Goal: Transaction & Acquisition: Purchase product/service

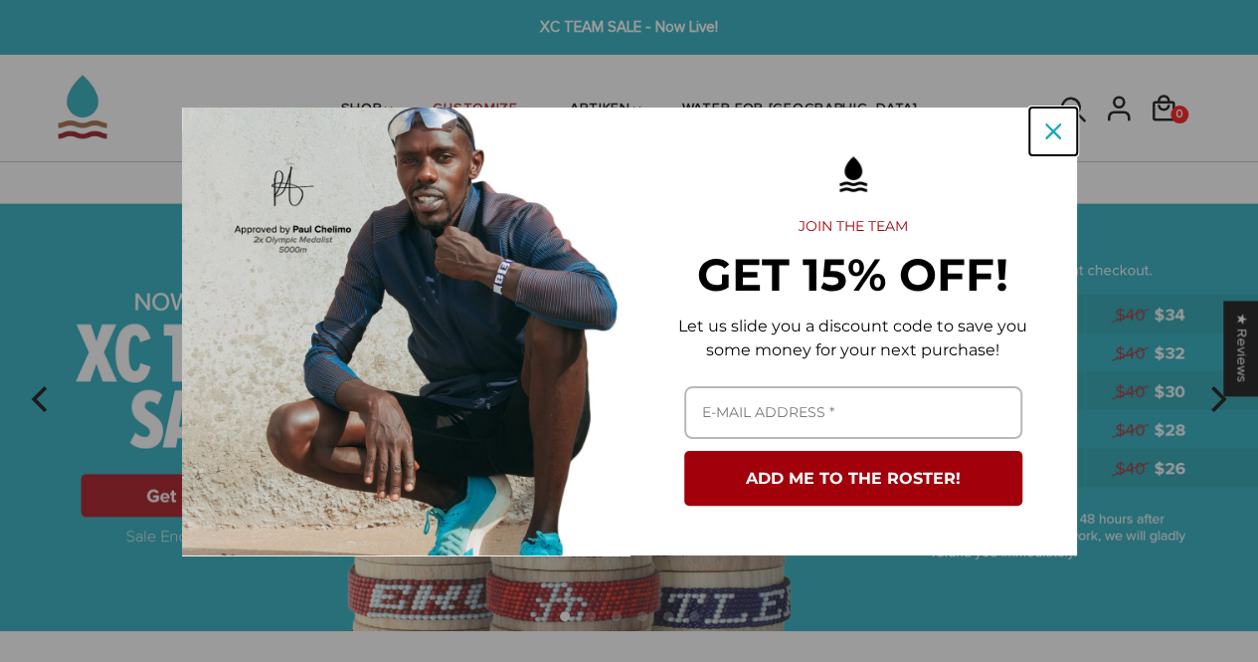
click at [1054, 136] on icon "close icon" at bounding box center [1054, 131] width 16 height 16
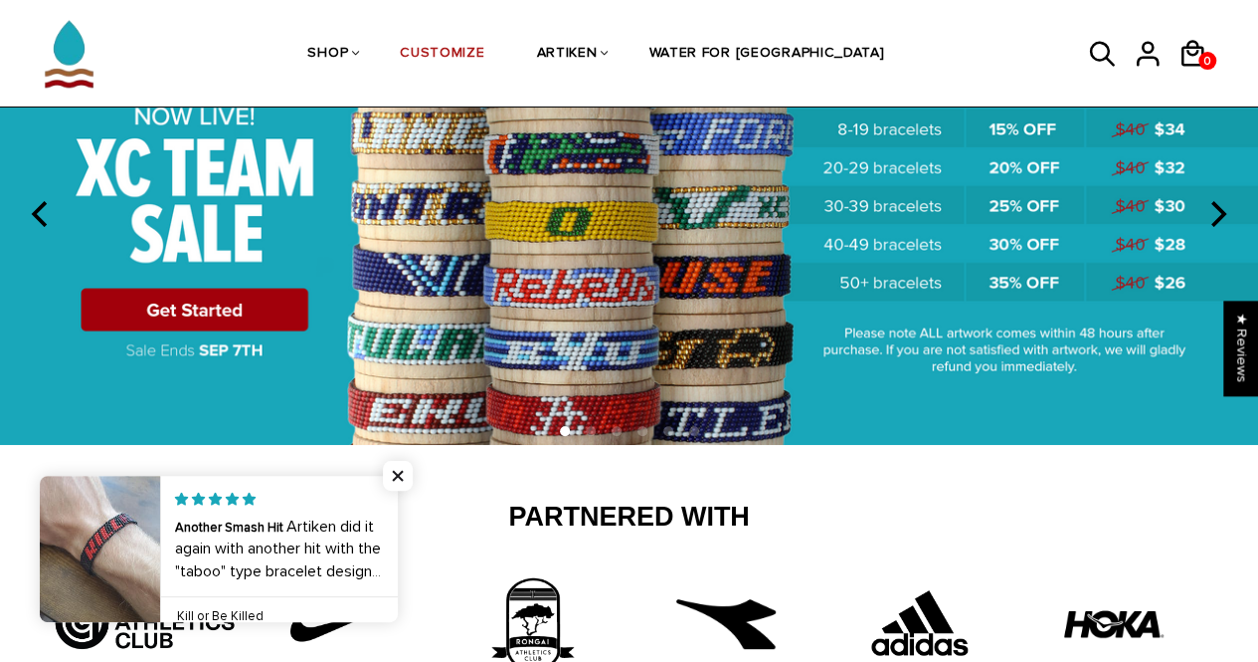
scroll to position [182, 0]
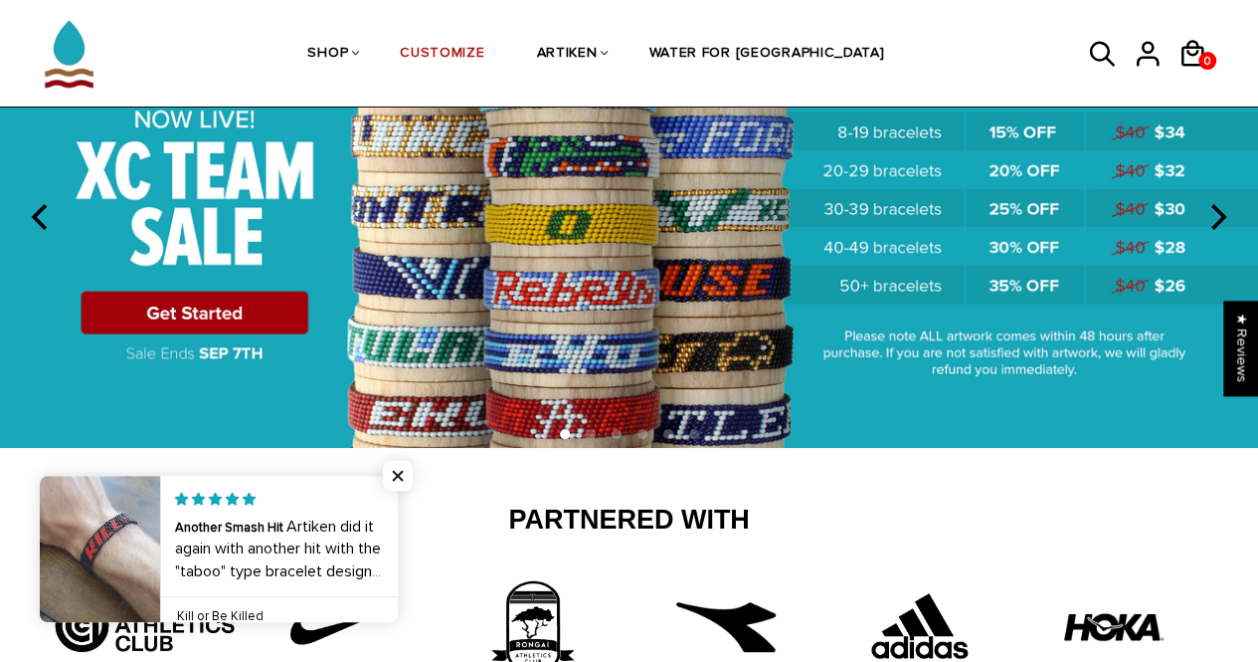
click at [195, 318] on img at bounding box center [629, 214] width 1258 height 468
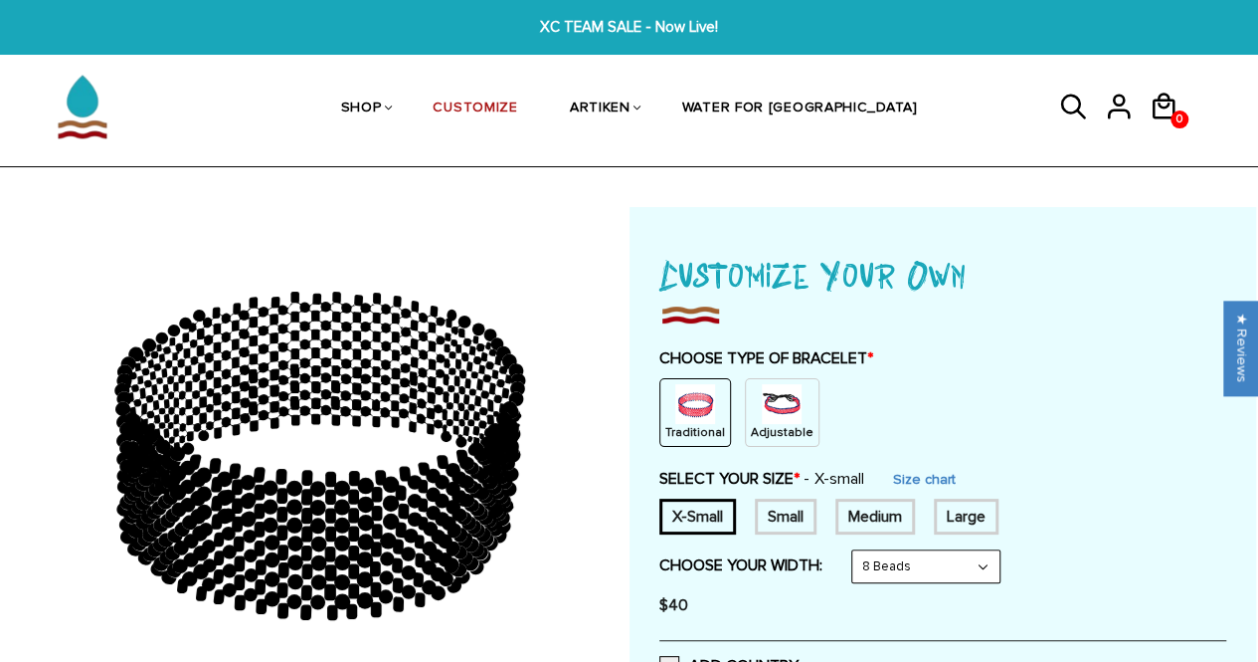
click at [757, 427] on p "Adjustable" at bounding box center [782, 432] width 63 height 17
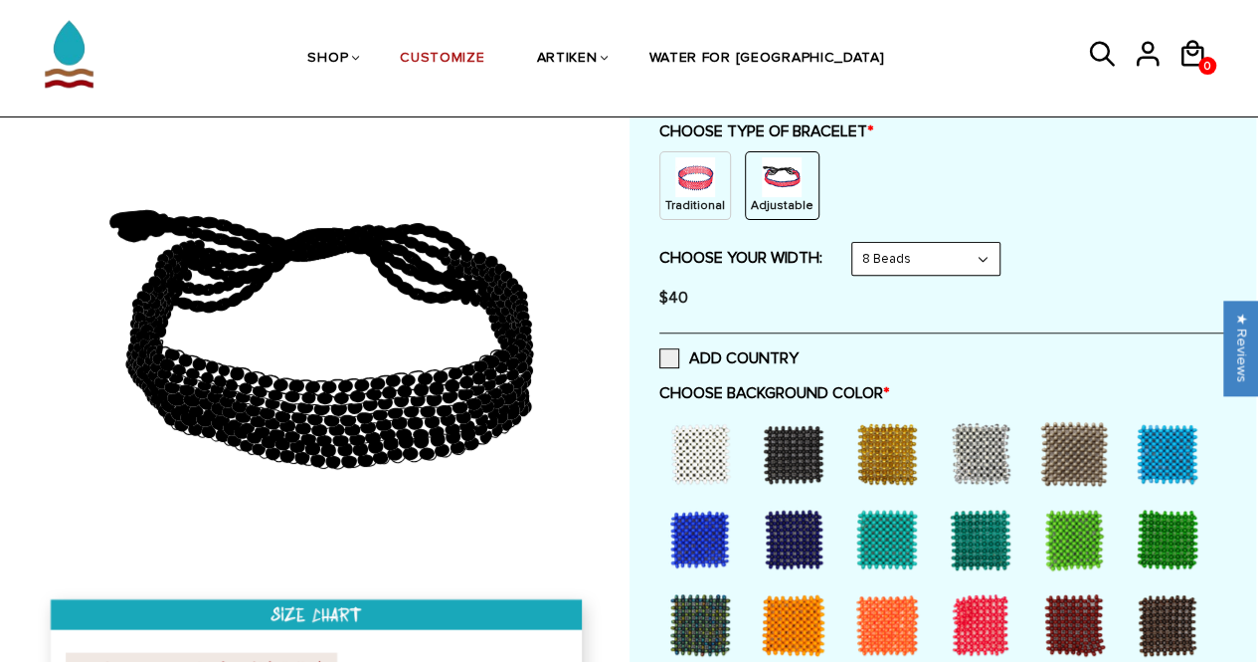
scroll to position [226, 0]
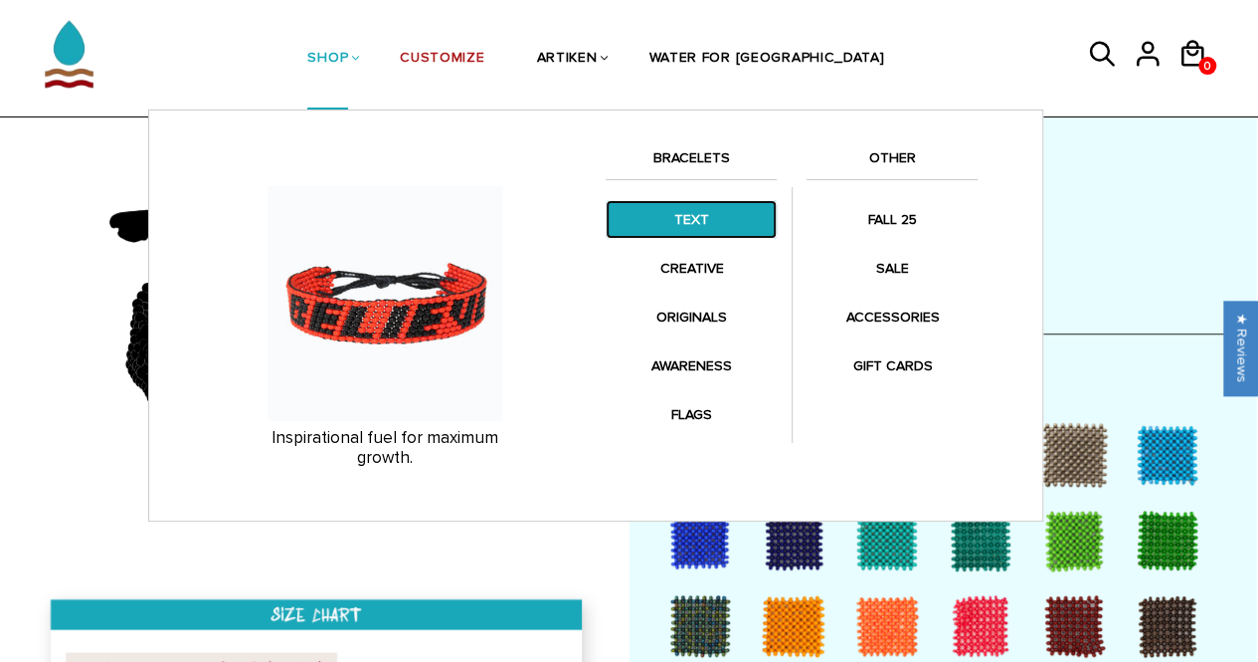
click at [688, 227] on link "TEXT" at bounding box center [691, 219] width 171 height 39
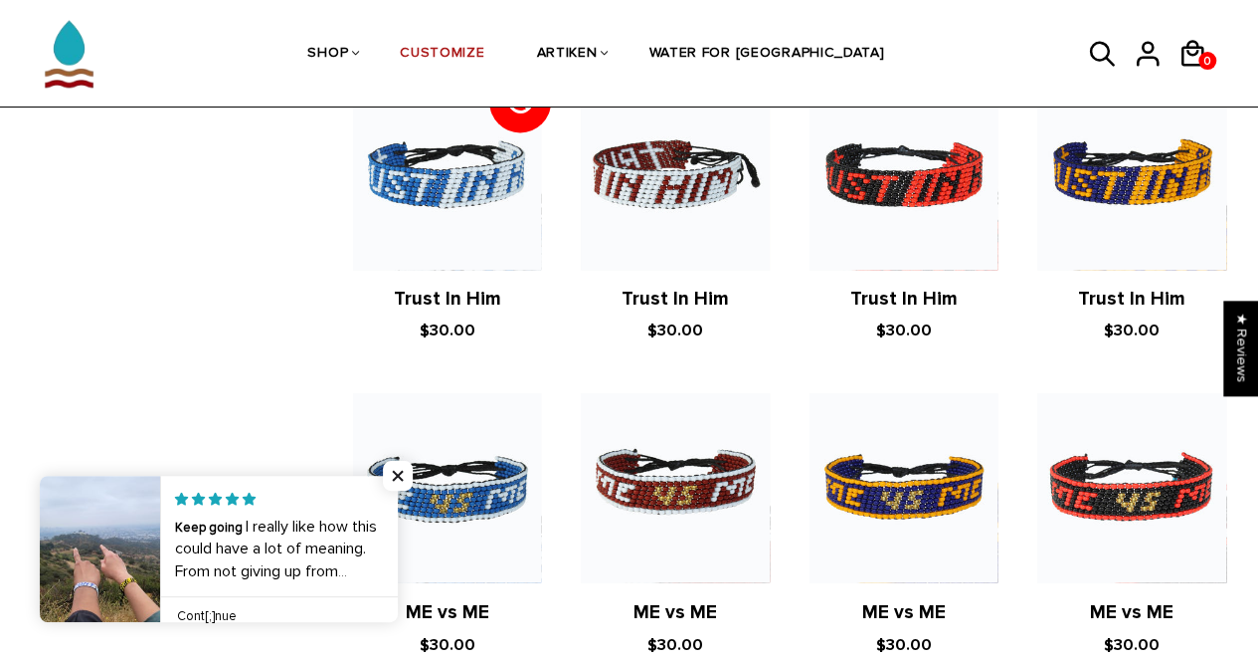
scroll to position [1270, 0]
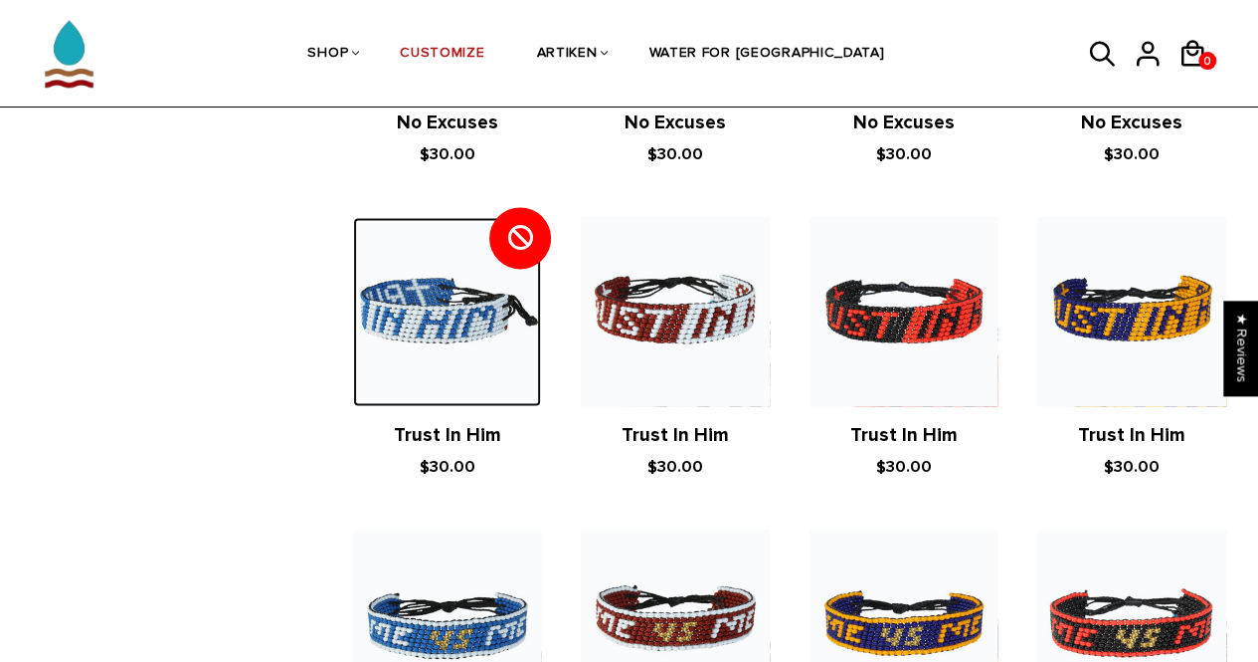
click at [436, 327] on img at bounding box center [447, 311] width 188 height 188
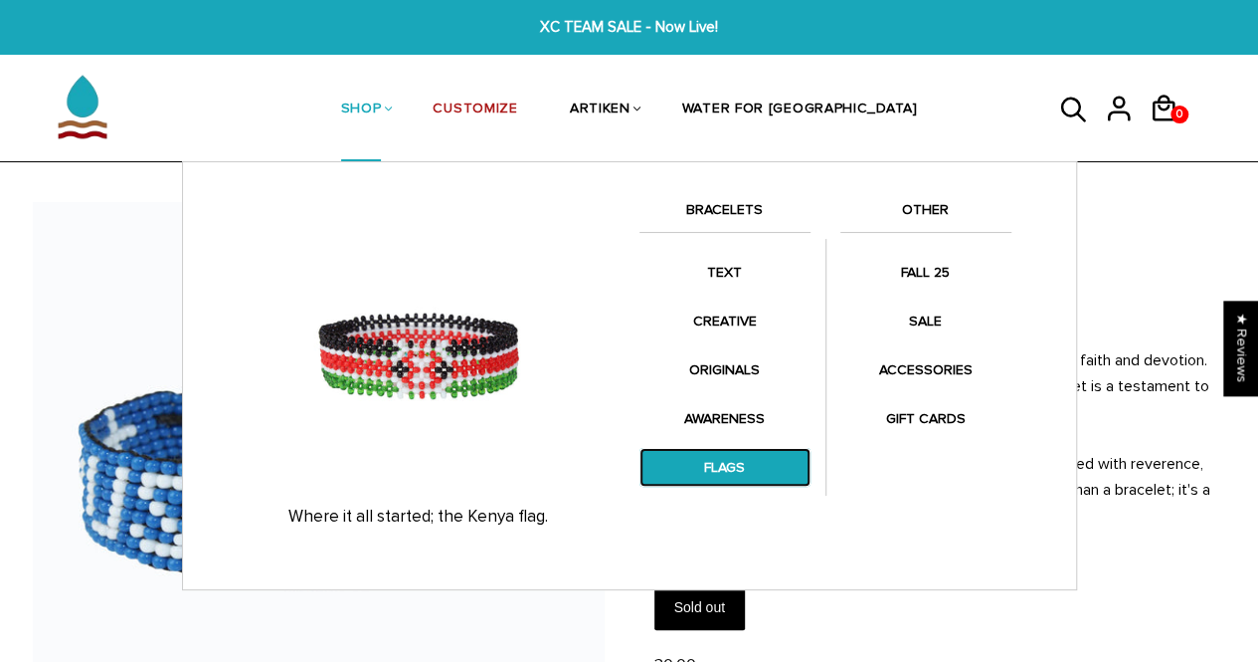
click at [734, 475] on link "FLAGS" at bounding box center [725, 467] width 171 height 39
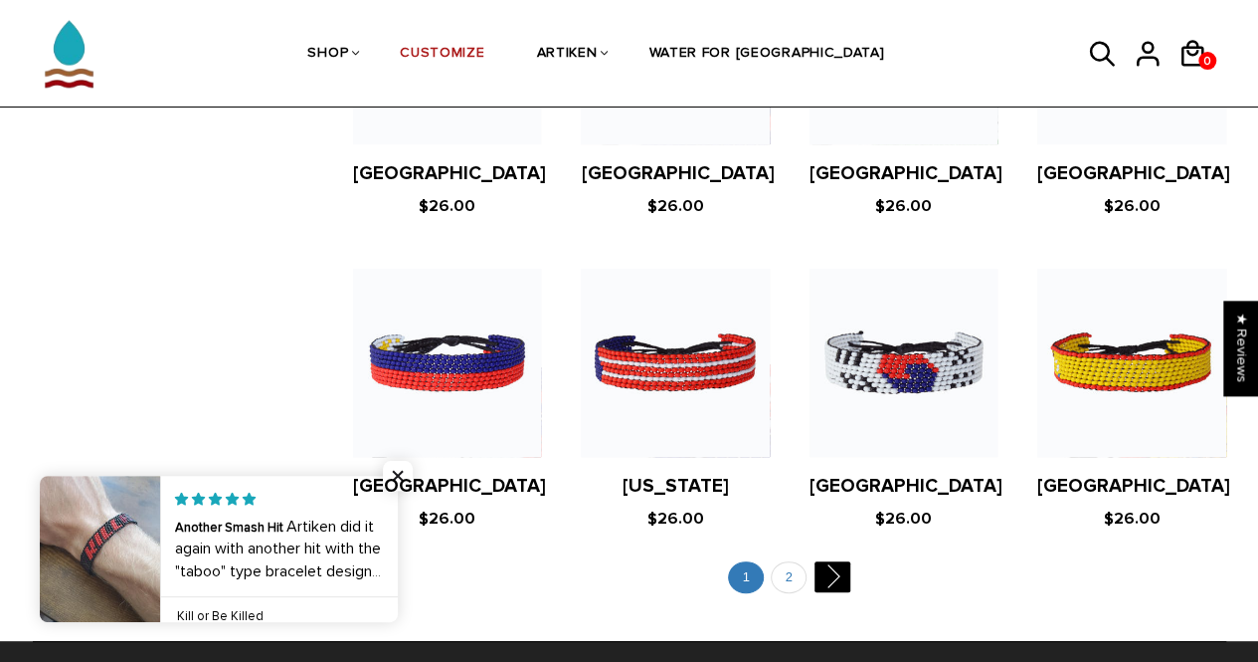
scroll to position [3849, 0]
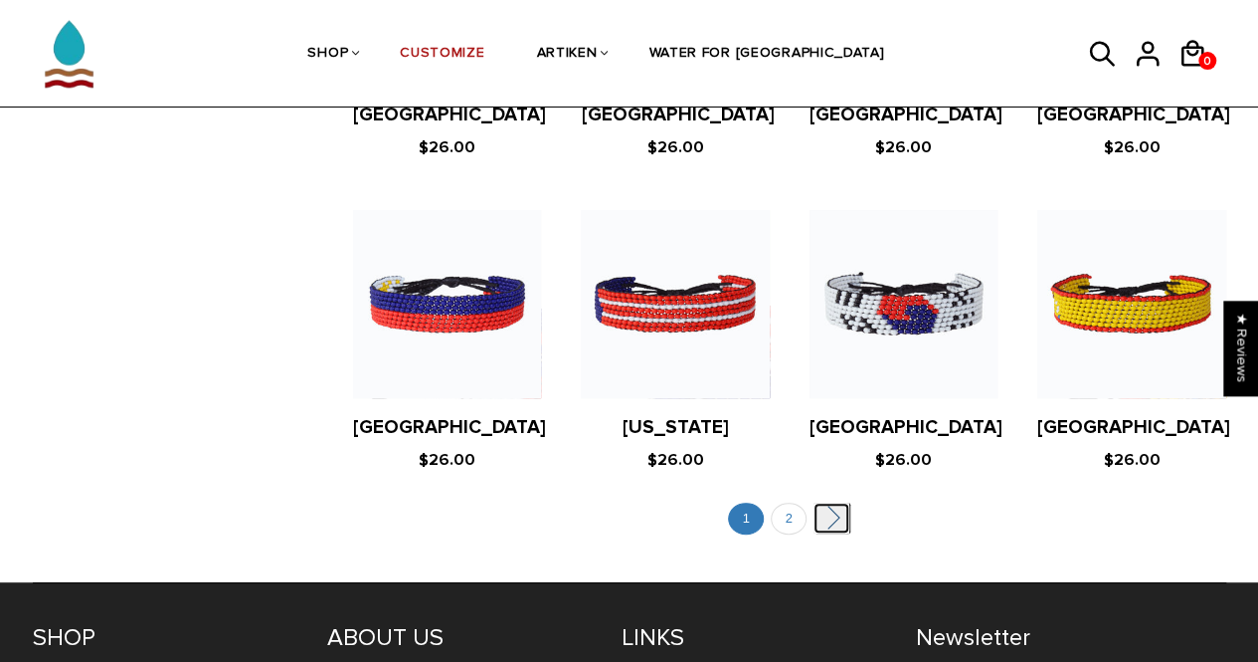
click at [840, 502] on link "" at bounding box center [832, 517] width 36 height 31
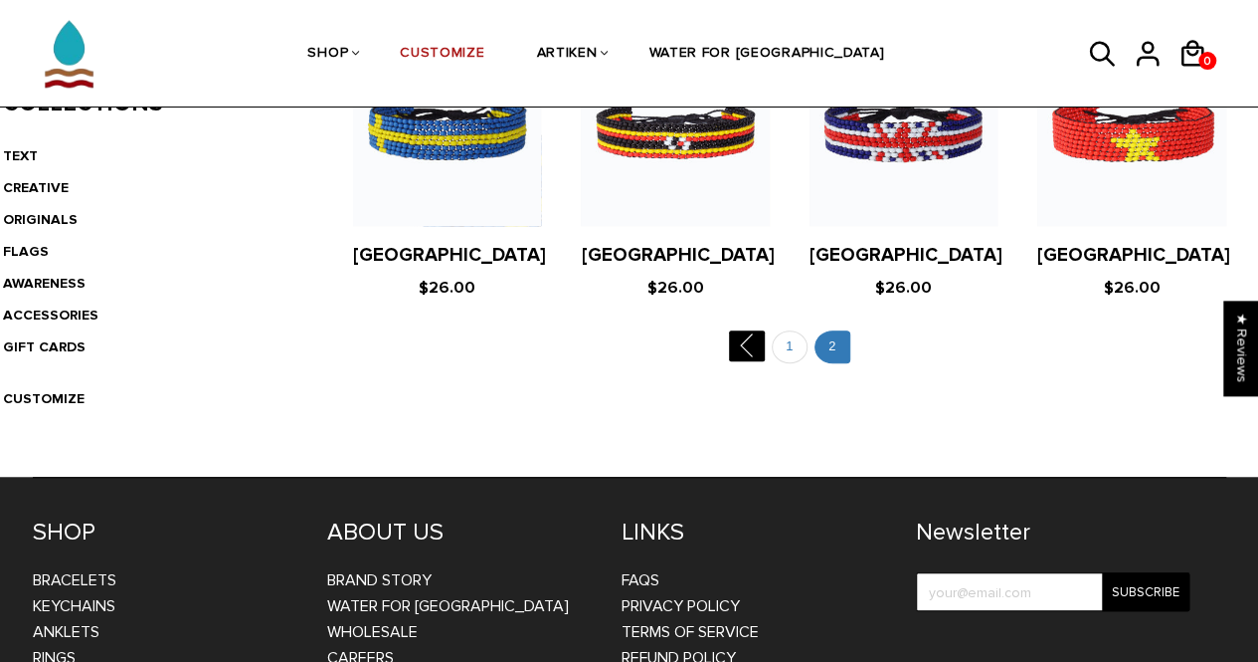
scroll to position [511, 0]
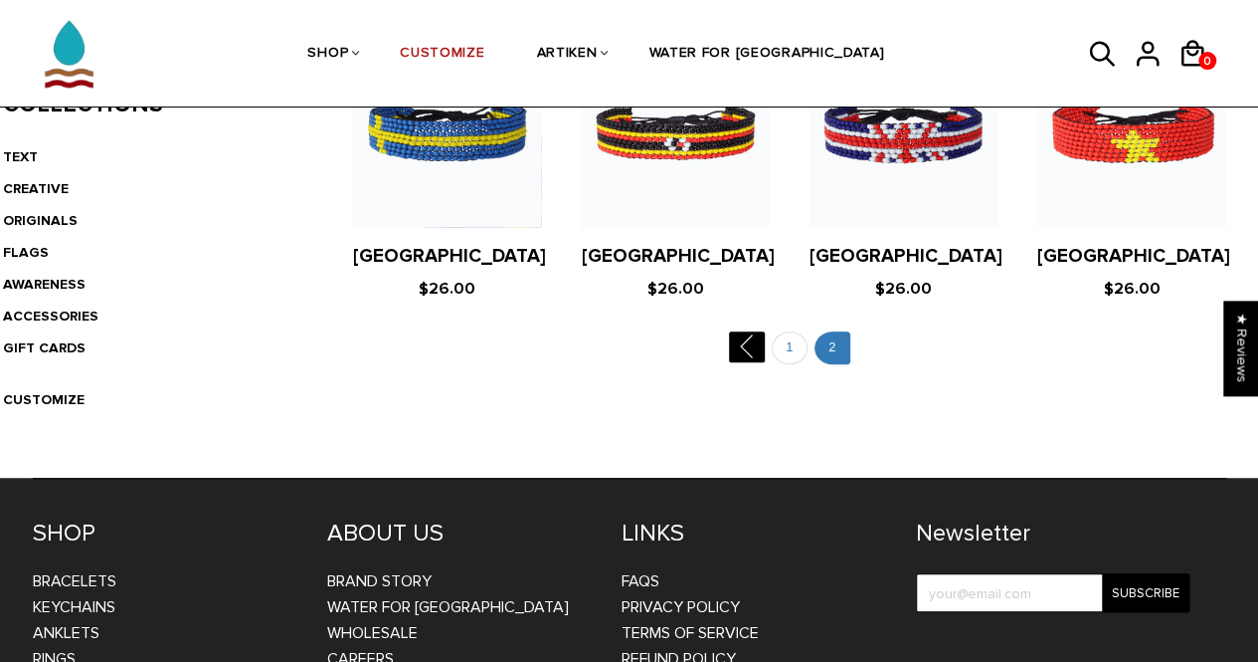
click at [738, 366] on ul " 1 2" at bounding box center [789, 351] width 933 height 40
click at [739, 361] on ul " 1 2" at bounding box center [789, 351] width 933 height 40
click at [739, 355] on link "" at bounding box center [747, 346] width 36 height 31
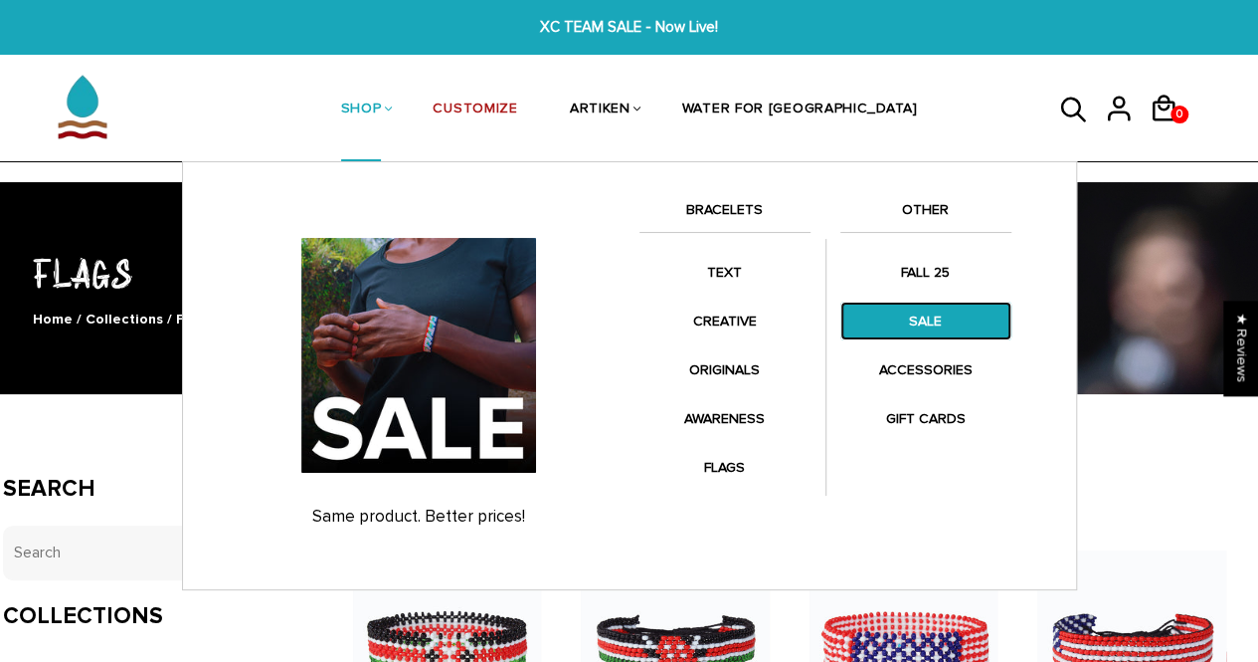
click at [929, 327] on link "SALE" at bounding box center [926, 320] width 171 height 39
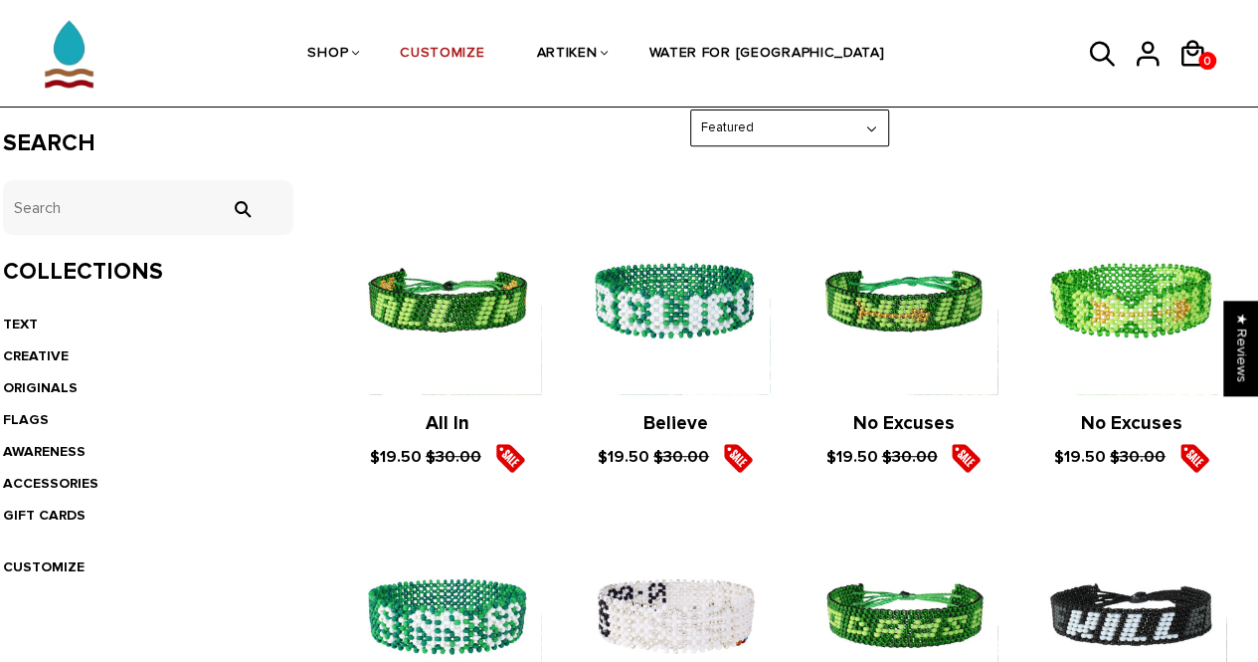
scroll to position [304, 0]
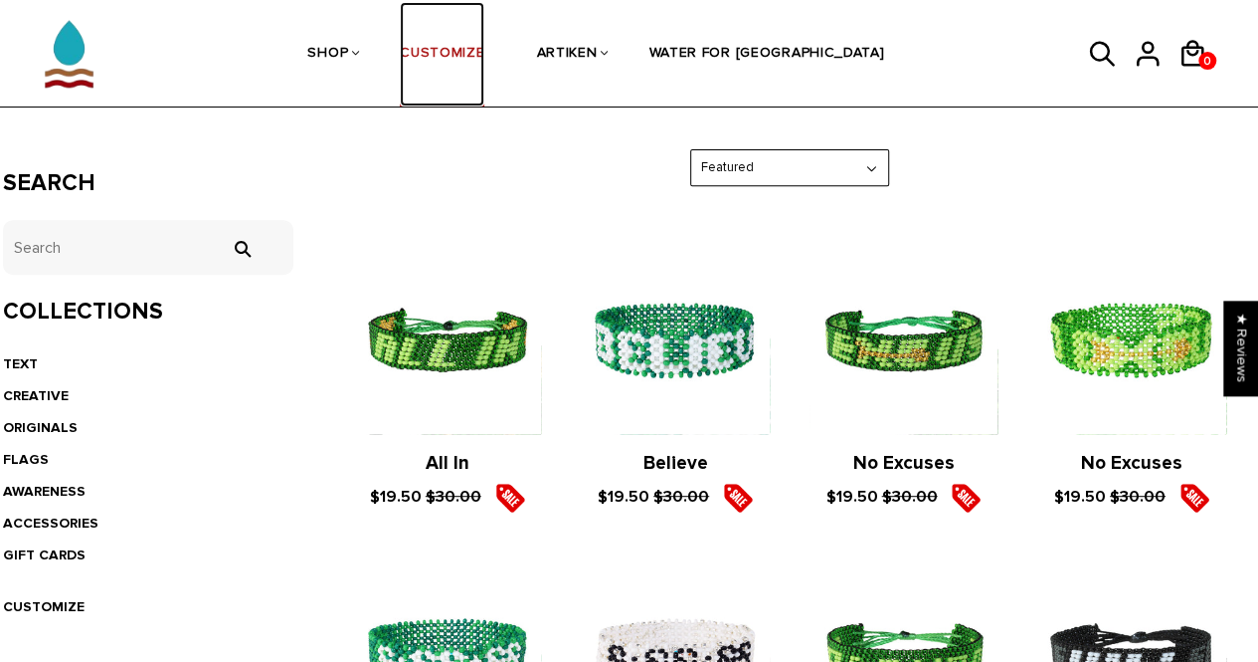
click at [484, 55] on link "CUSTOMIZE" at bounding box center [442, 54] width 85 height 105
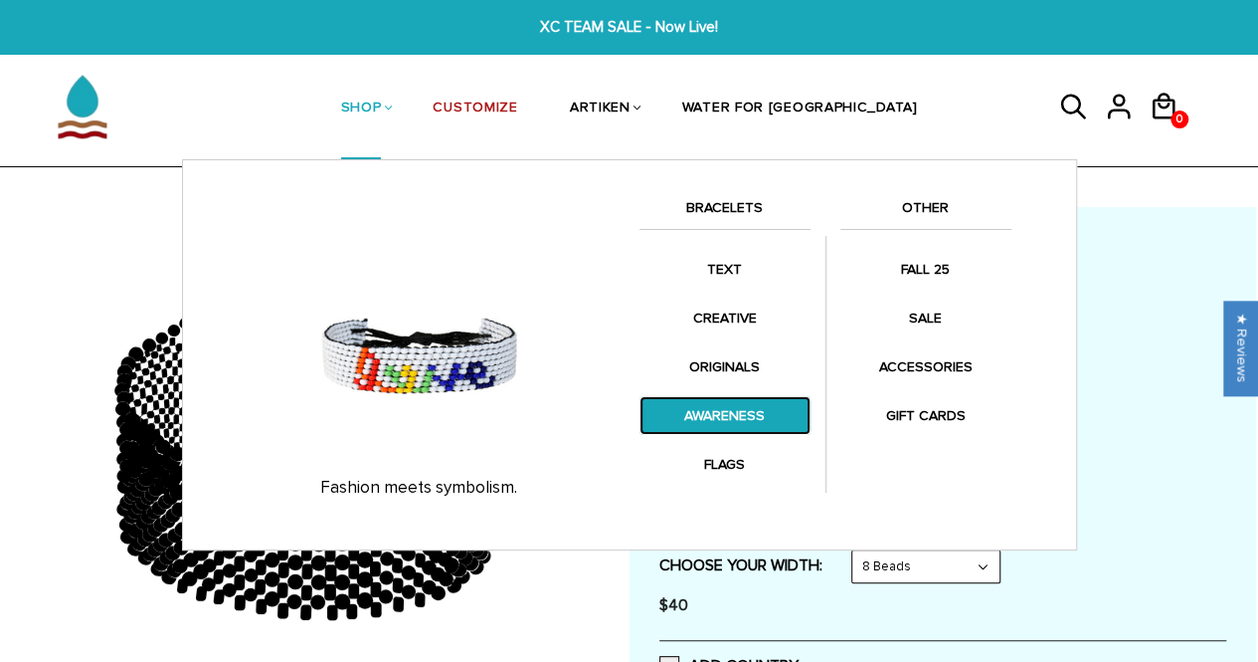
click at [732, 413] on link "AWARENESS" at bounding box center [725, 415] width 171 height 39
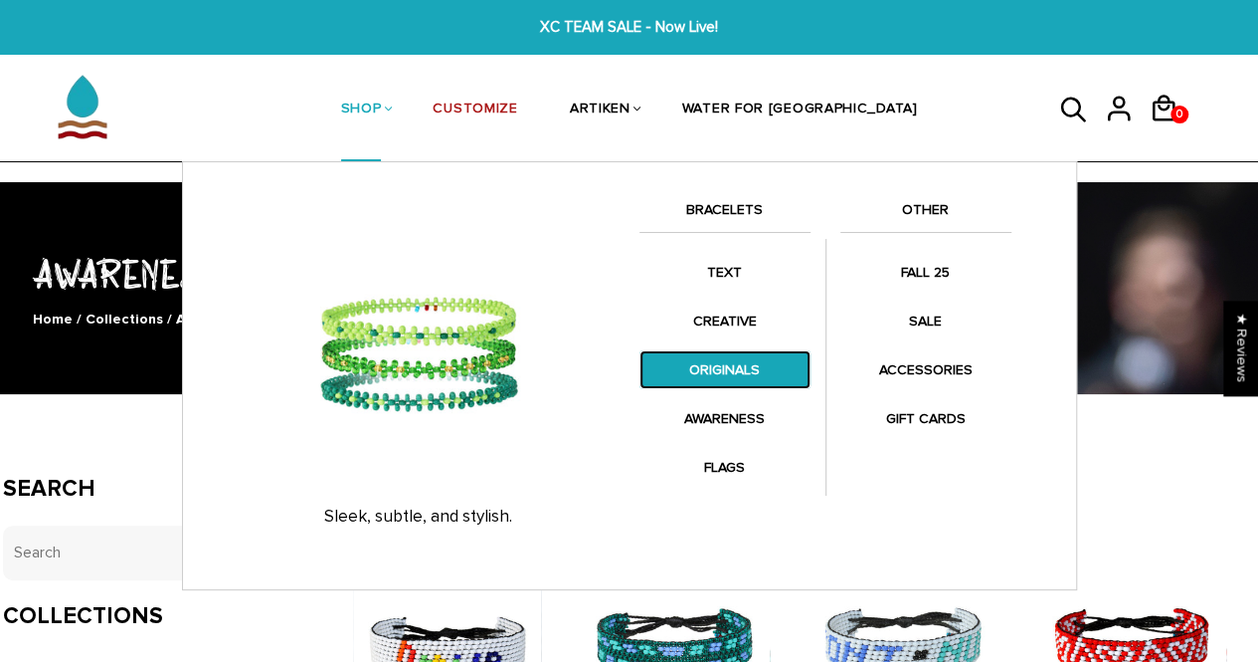
click at [728, 372] on link "ORIGINALS" at bounding box center [725, 369] width 171 height 39
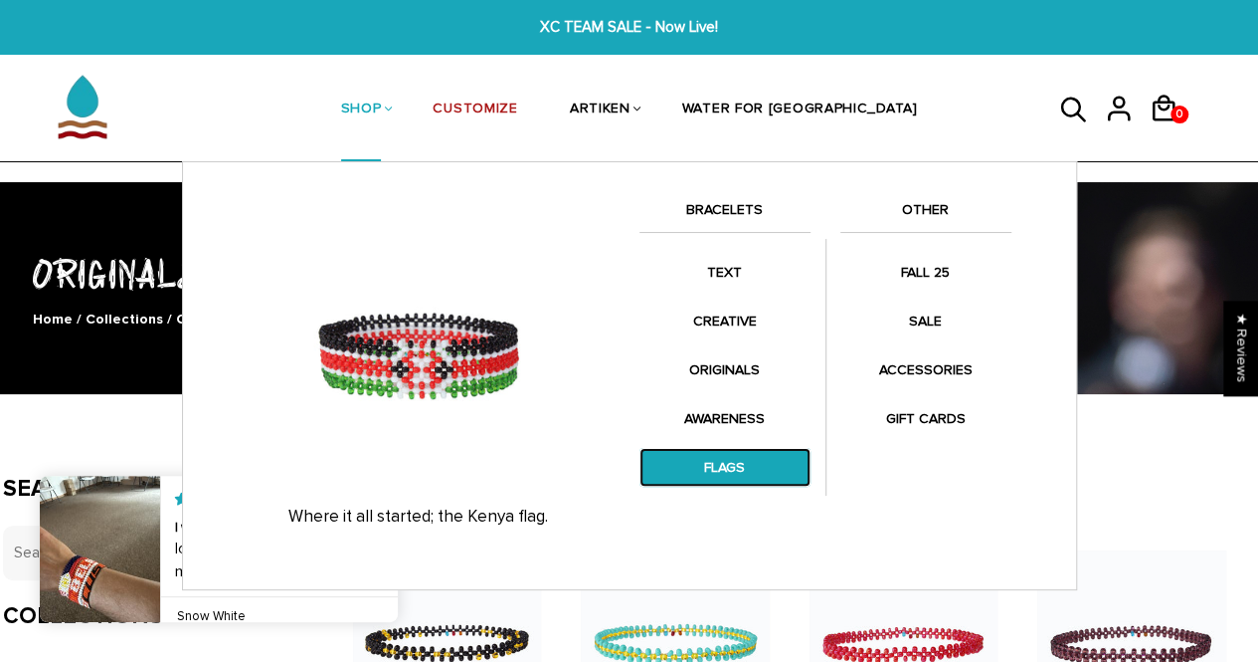
click at [716, 451] on link "FLAGS" at bounding box center [725, 467] width 171 height 39
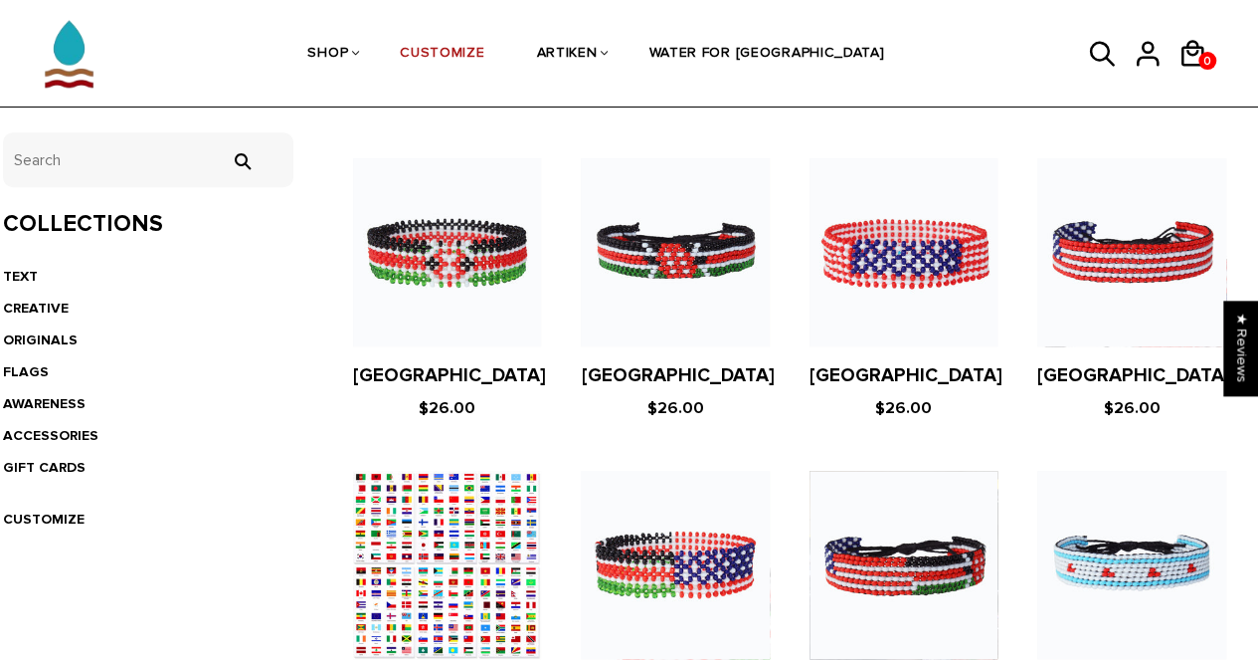
scroll to position [586, 0]
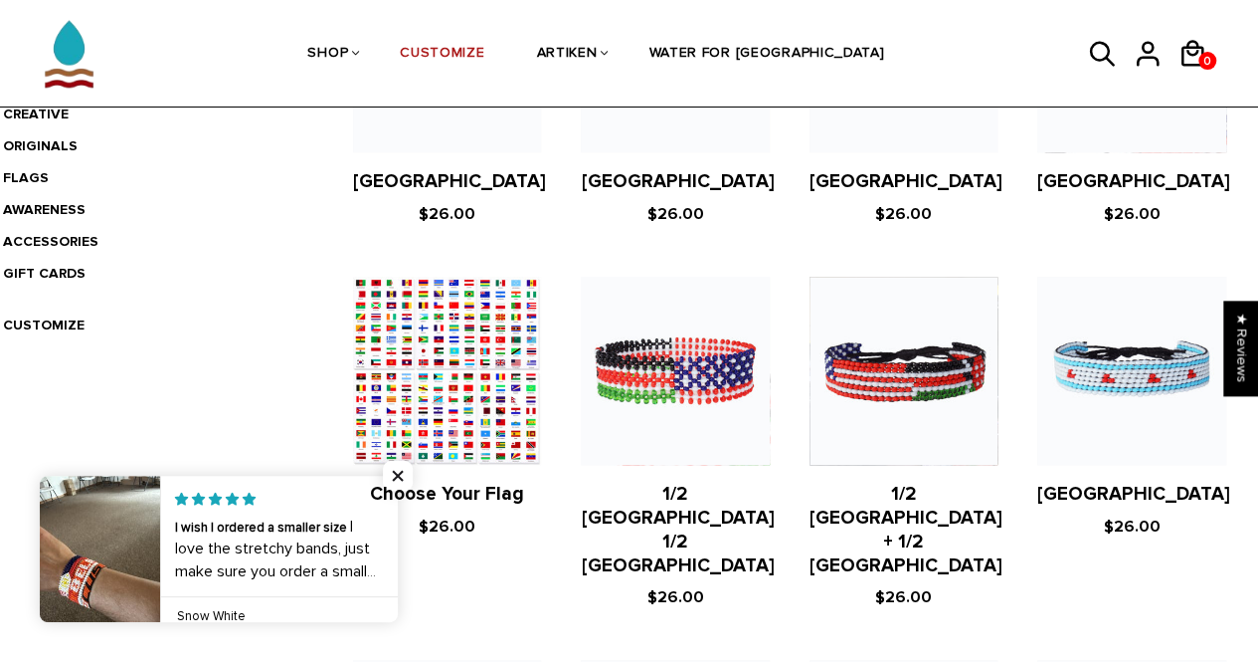
click at [500, 369] on figure at bounding box center [447, 371] width 188 height 188
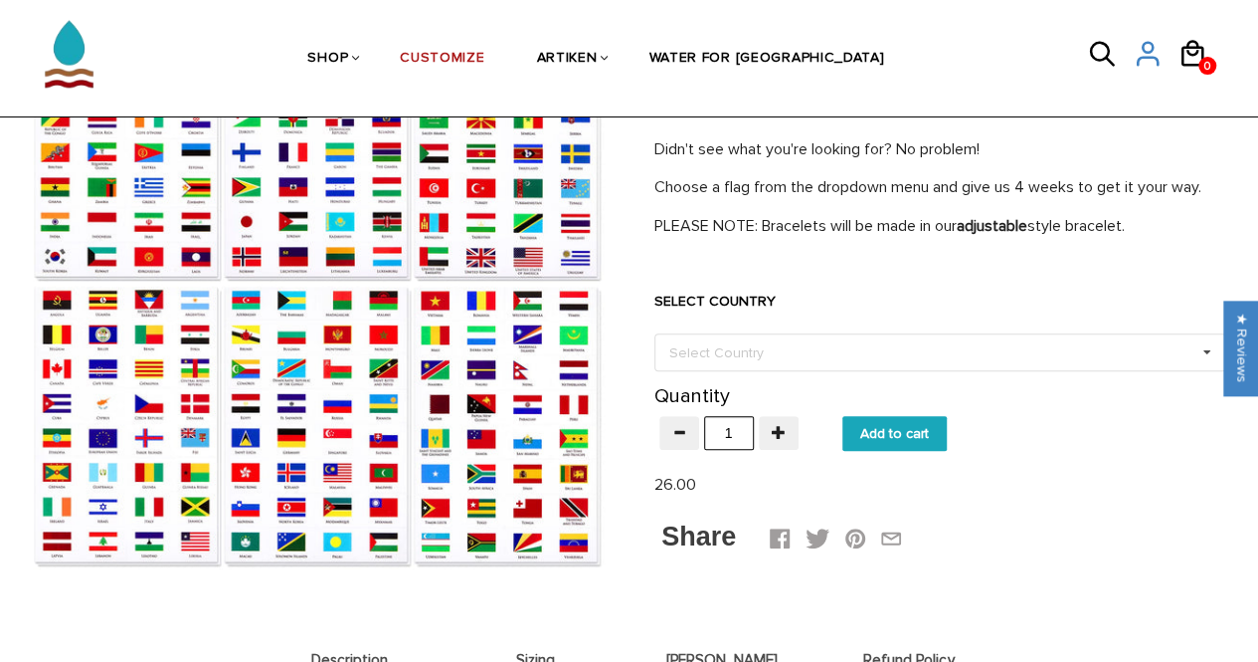
scroll to position [211, 0]
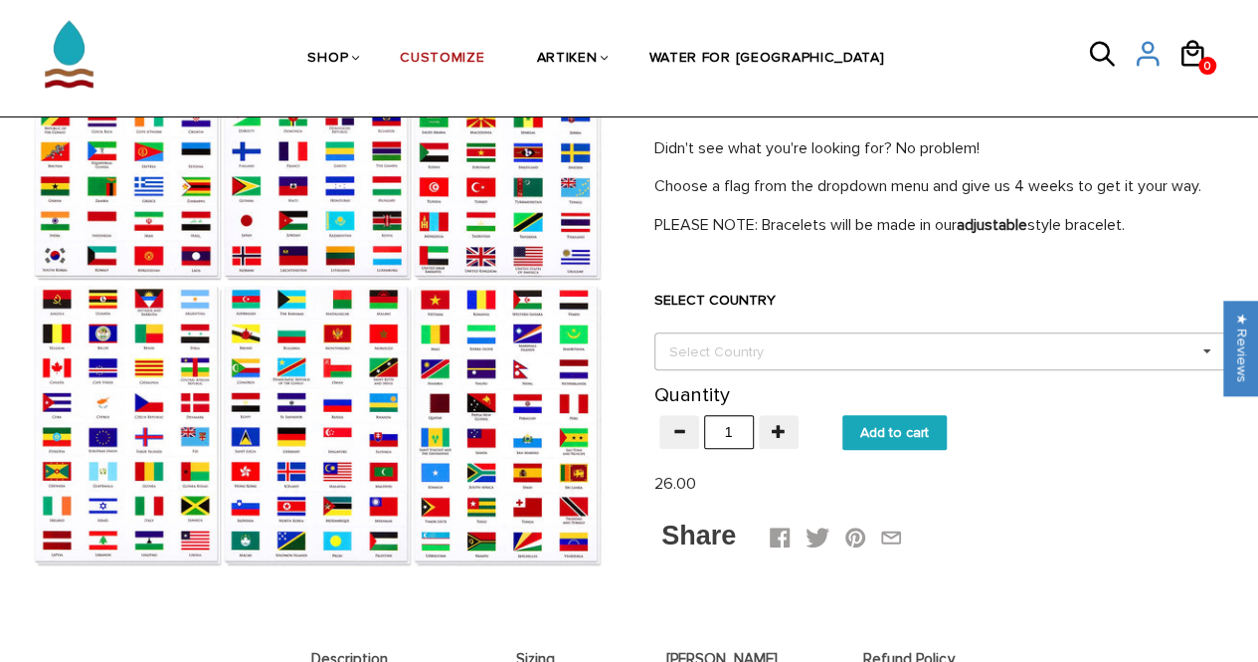
click at [827, 368] on div "Select Country Others [GEOGRAPHIC_DATA] [GEOGRAPHIC_DATA] [GEOGRAPHIC_DATA] [GE…" at bounding box center [941, 351] width 572 height 38
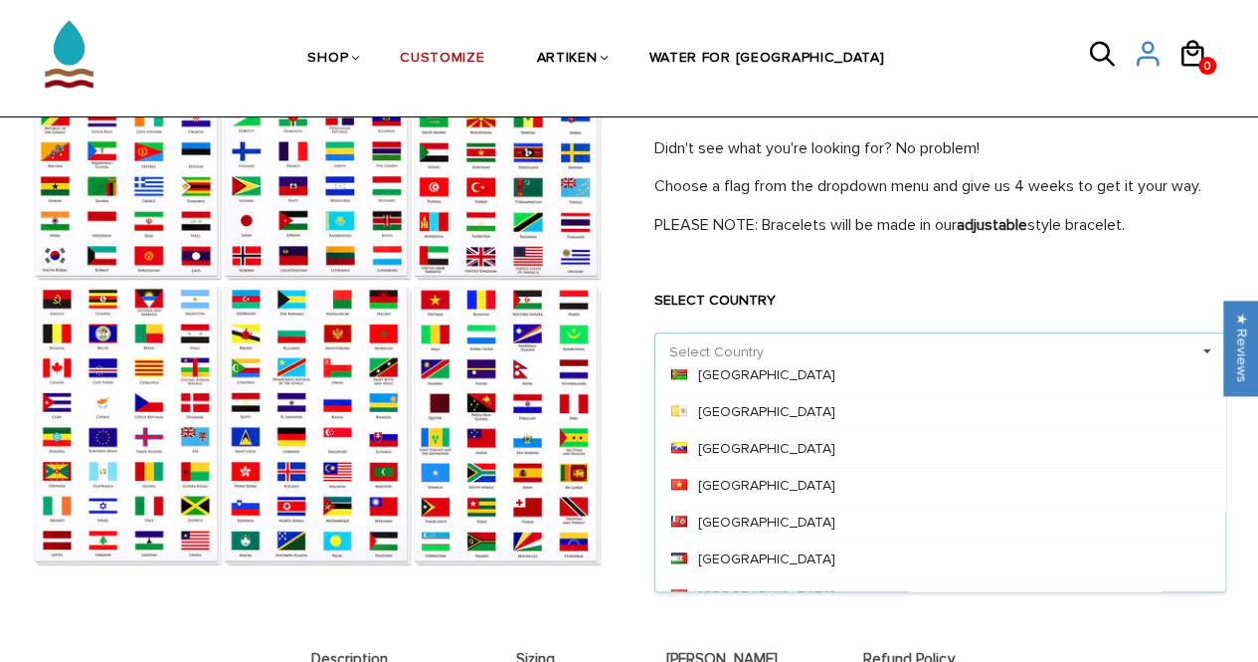
scroll to position [8713, 0]
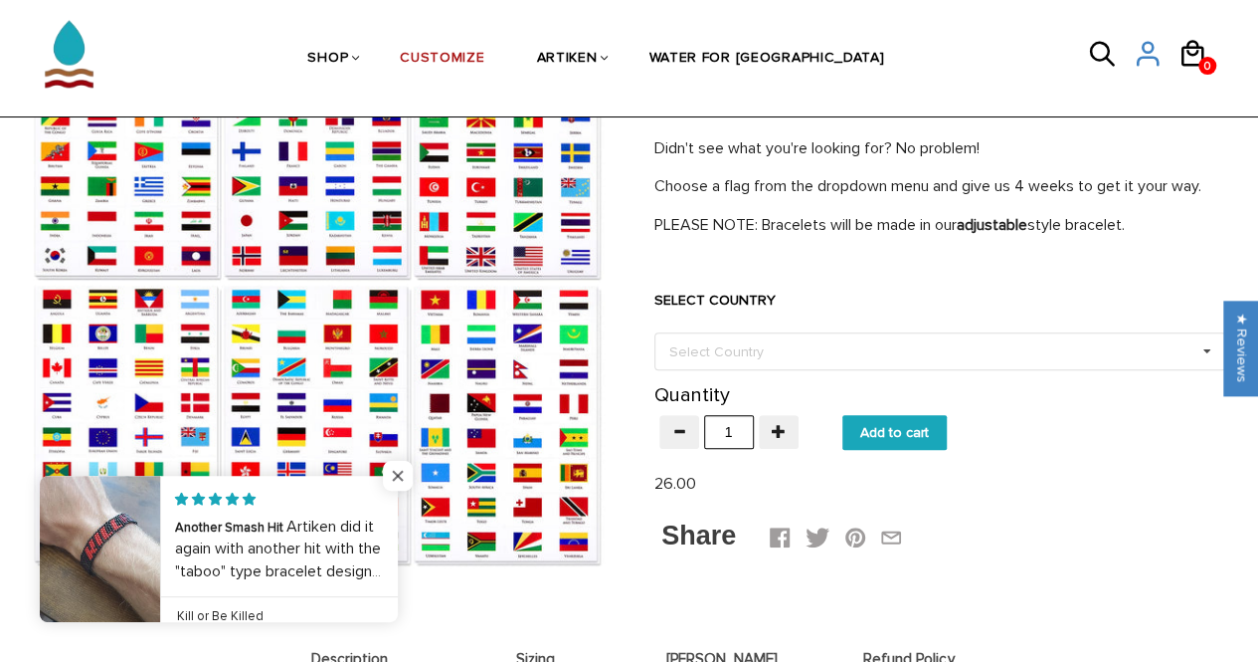
click at [410, 477] on span "Close popup widget" at bounding box center [398, 476] width 30 height 30
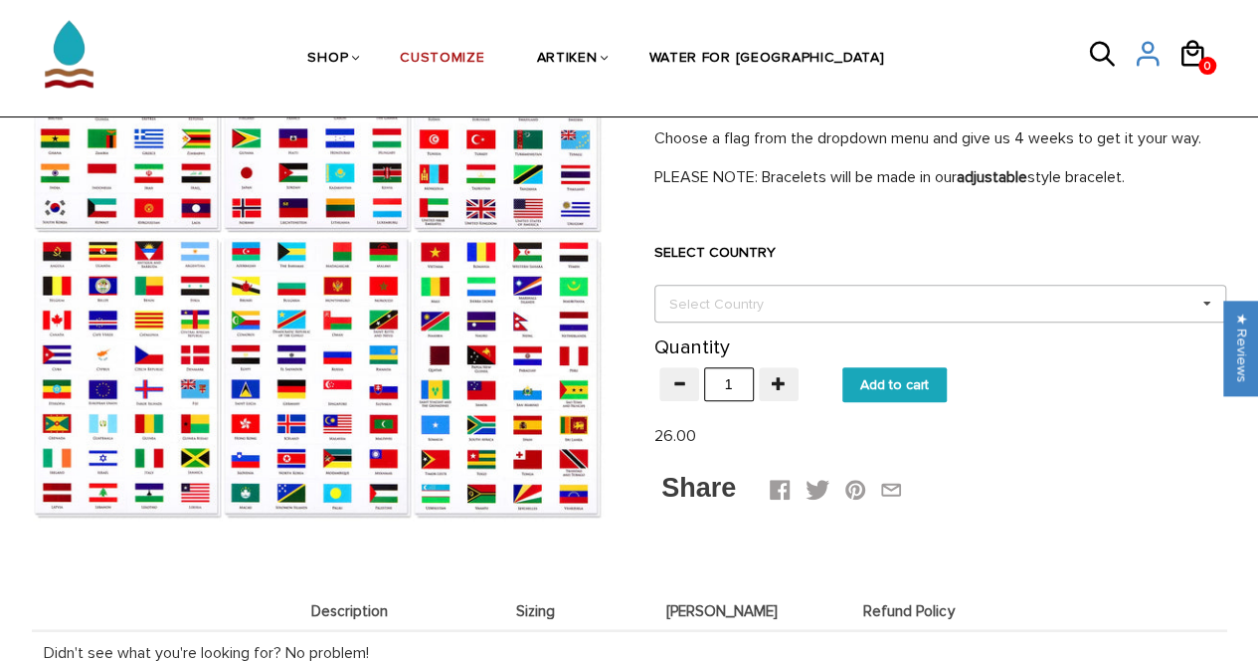
scroll to position [0, 0]
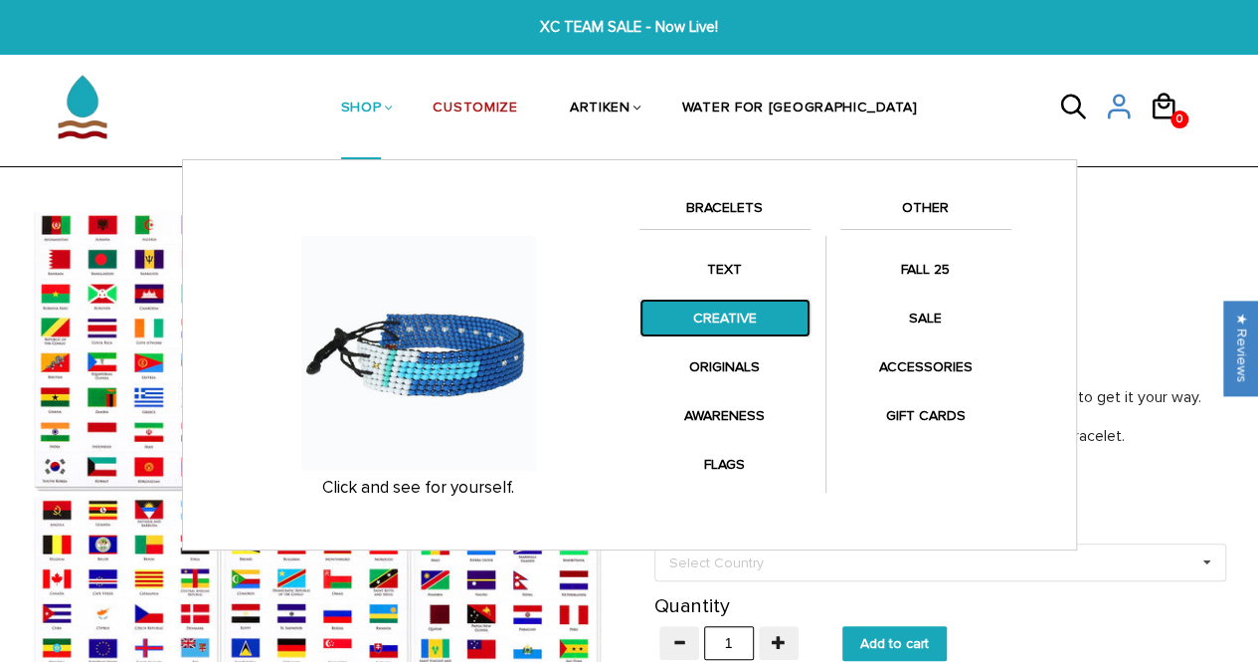
click at [725, 315] on link "CREATIVE" at bounding box center [725, 317] width 171 height 39
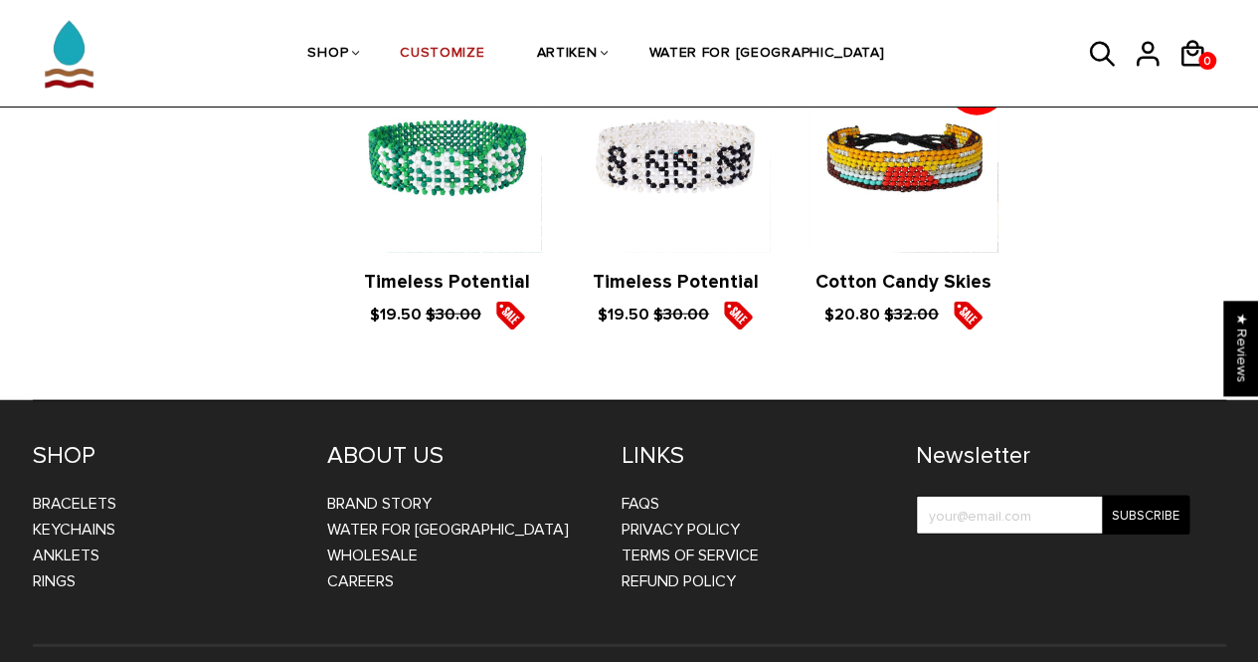
scroll to position [2413, 0]
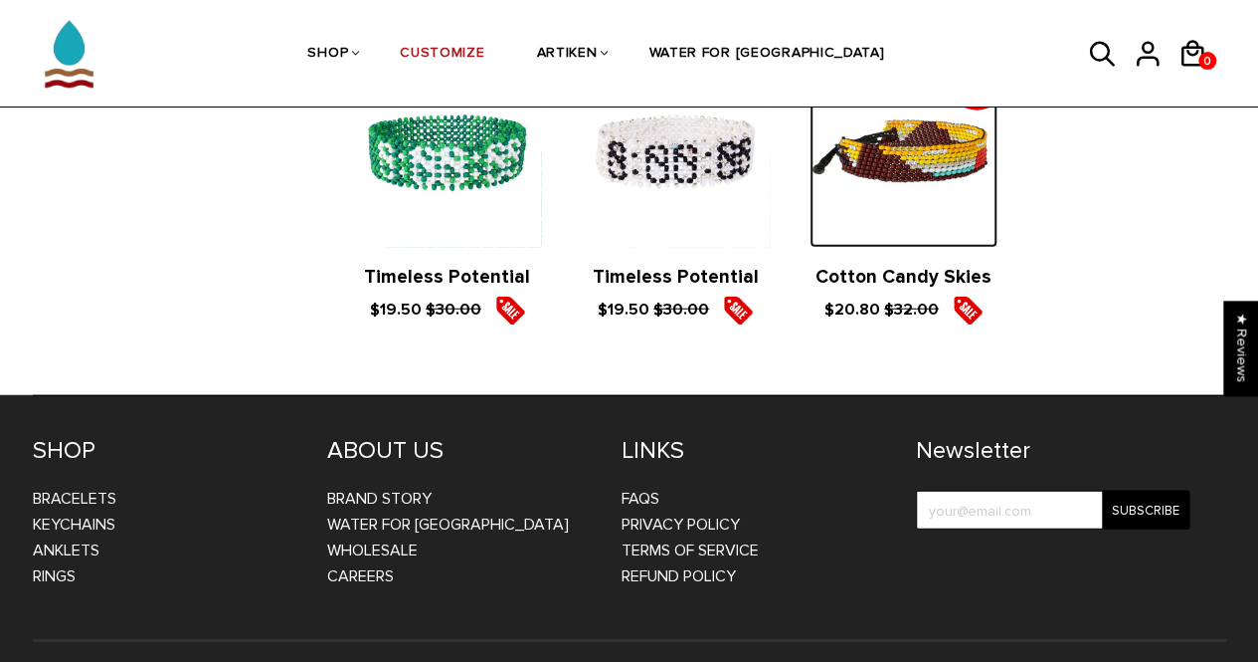
click at [880, 142] on img at bounding box center [904, 153] width 188 height 188
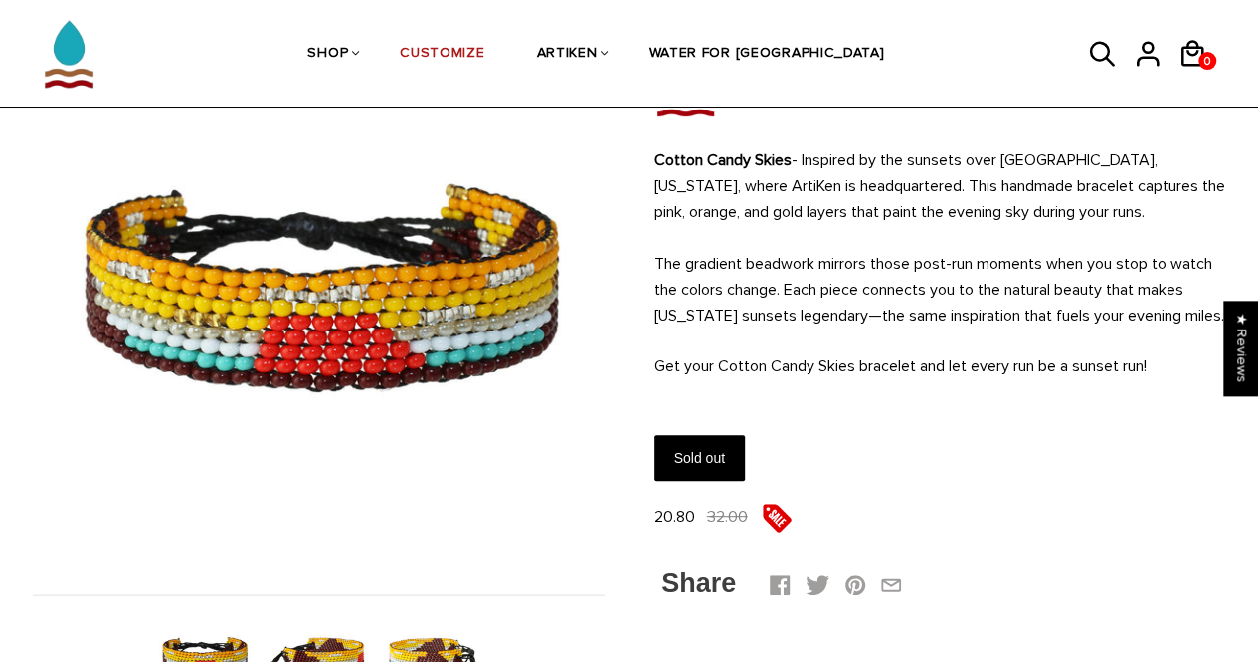
scroll to position [217, 0]
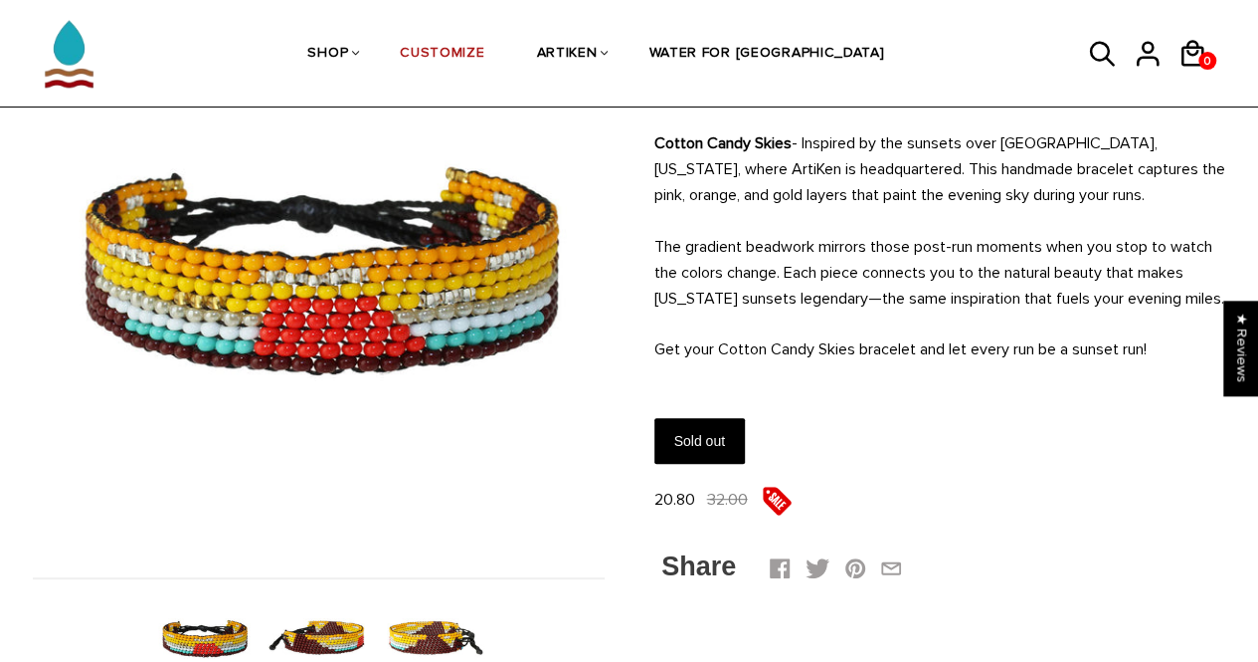
click at [325, 628] on img at bounding box center [319, 638] width 102 height 102
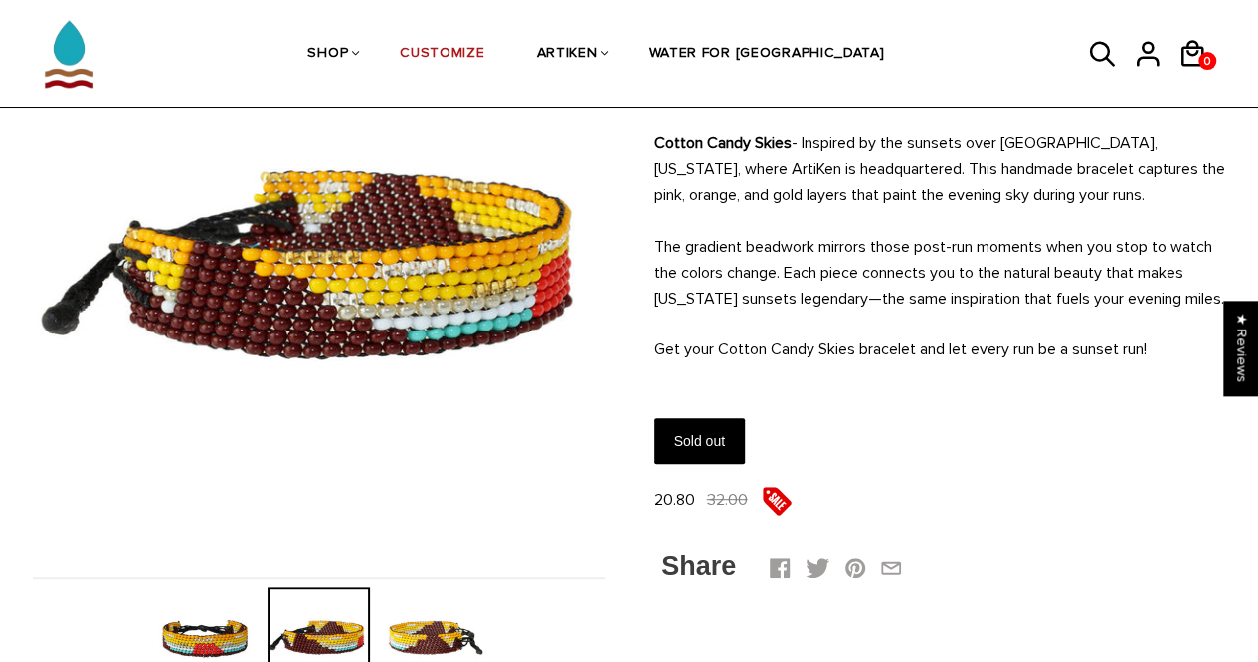
click at [406, 632] on img at bounding box center [433, 638] width 102 height 102
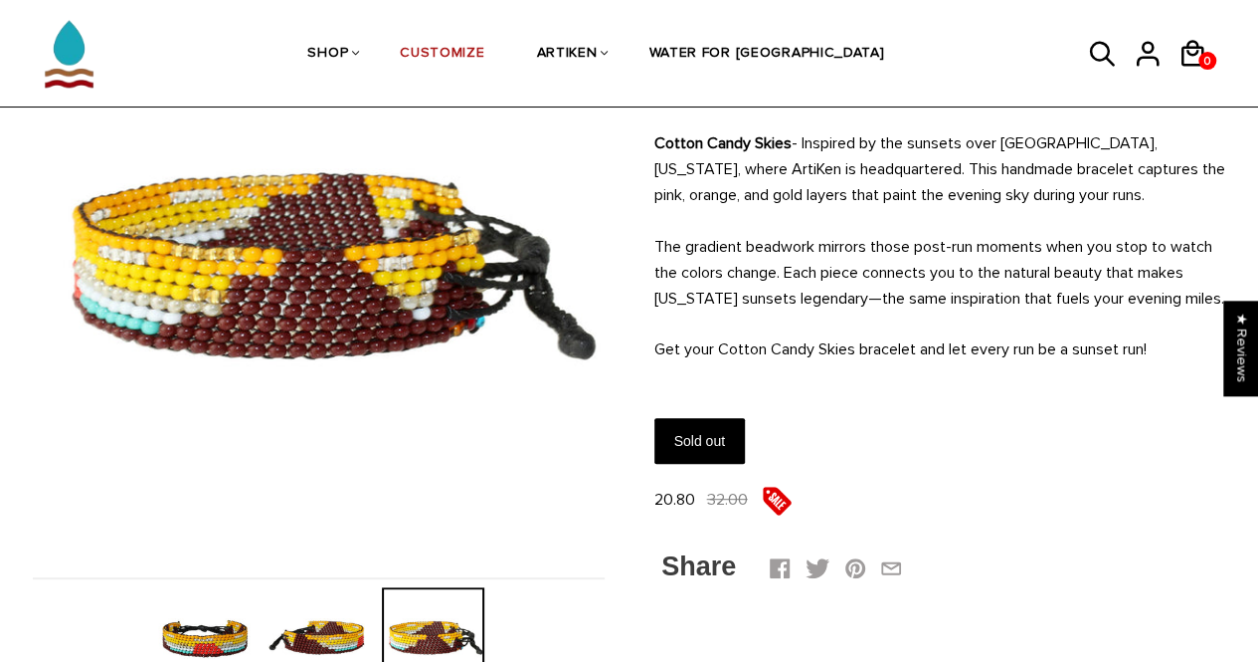
click at [257, 621] on div at bounding box center [204, 638] width 114 height 102
click at [249, 626] on img at bounding box center [204, 638] width 102 height 102
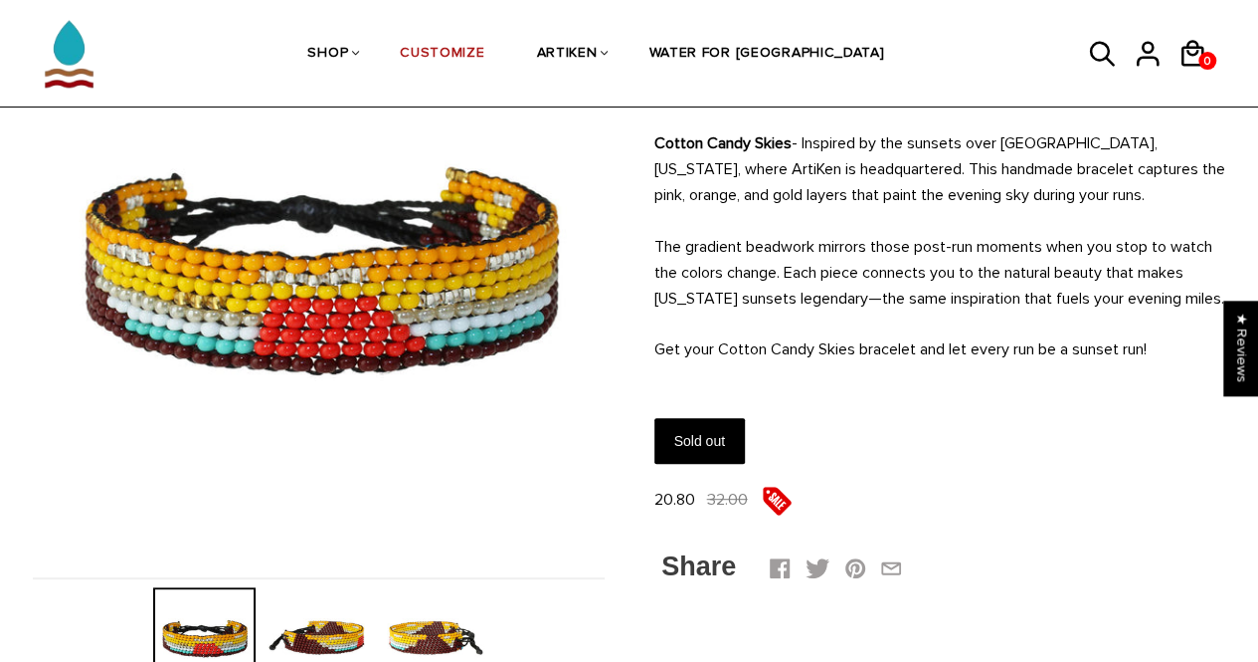
scroll to position [0, 0]
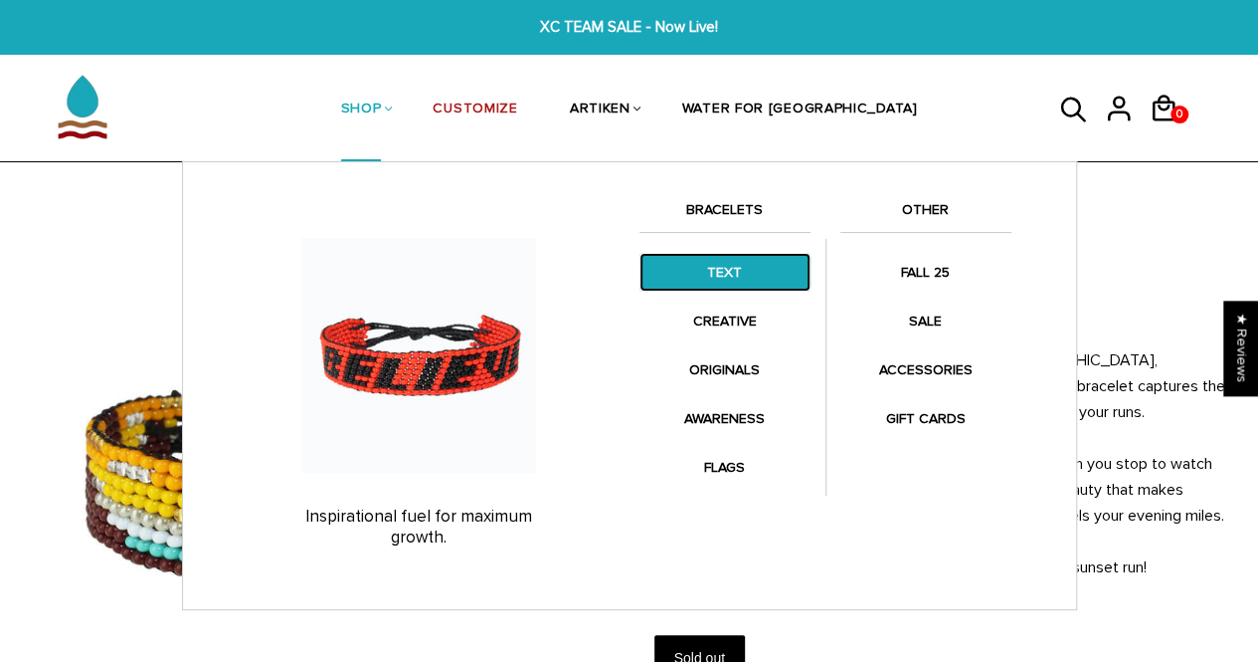
click at [722, 276] on link "TEXT" at bounding box center [725, 272] width 171 height 39
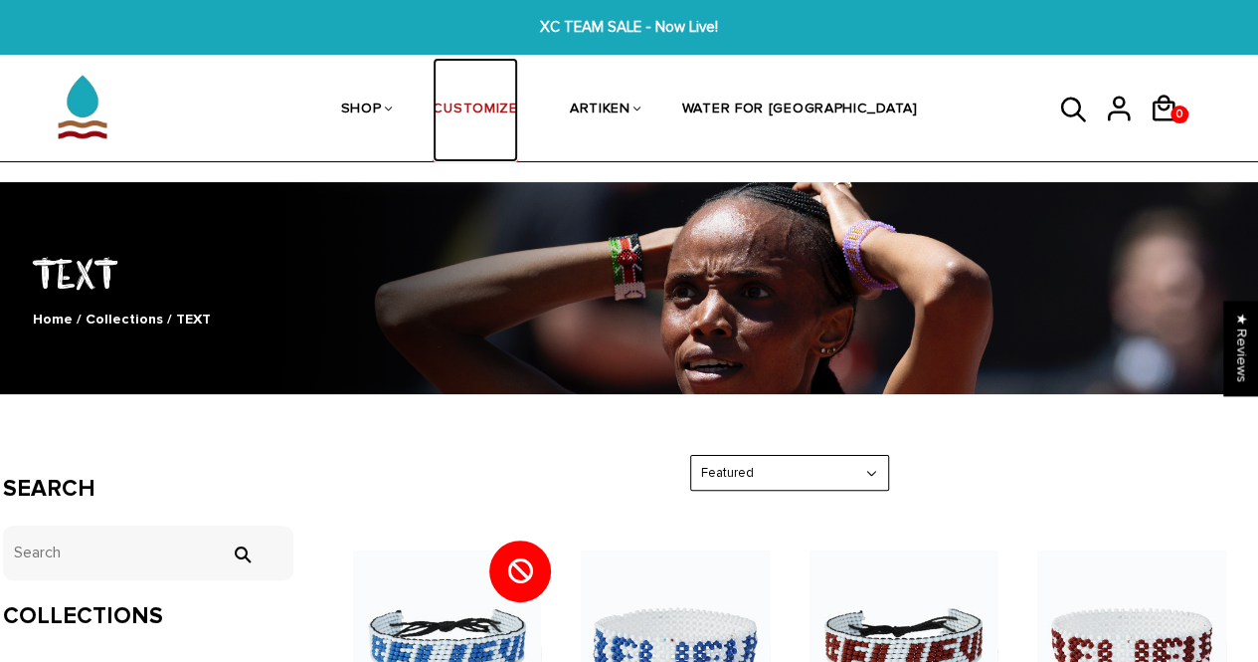
click at [517, 105] on link "CUSTOMIZE" at bounding box center [475, 110] width 85 height 105
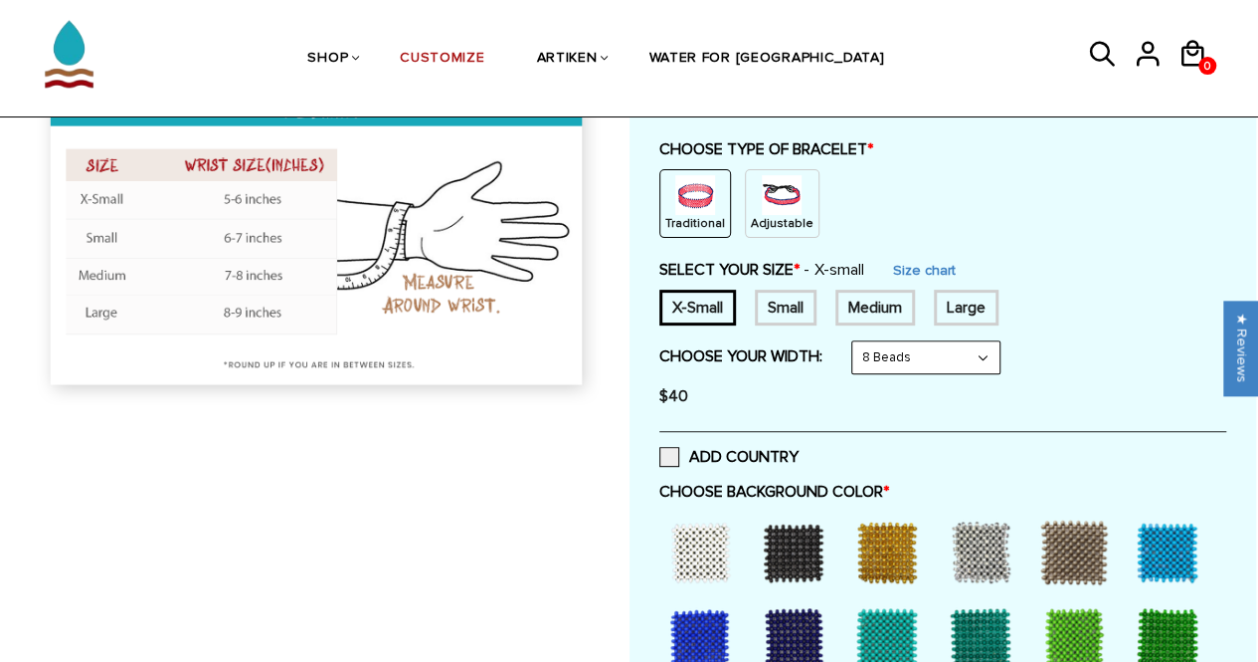
scroll to position [217, 0]
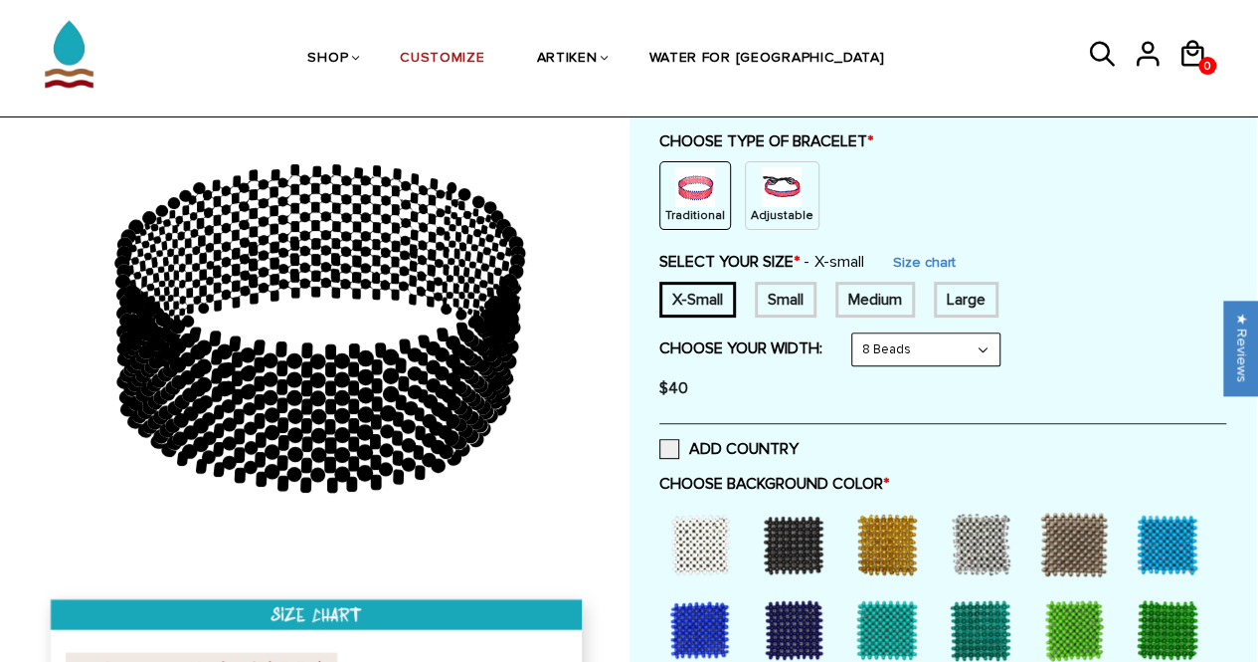
click at [790, 293] on div "Small" at bounding box center [786, 300] width 62 height 36
click at [842, 296] on div "Medium" at bounding box center [876, 300] width 80 height 36
click at [957, 311] on div "Large" at bounding box center [966, 300] width 65 height 36
click at [899, 307] on div "Medium" at bounding box center [876, 300] width 80 height 36
click at [773, 192] on img at bounding box center [782, 187] width 40 height 40
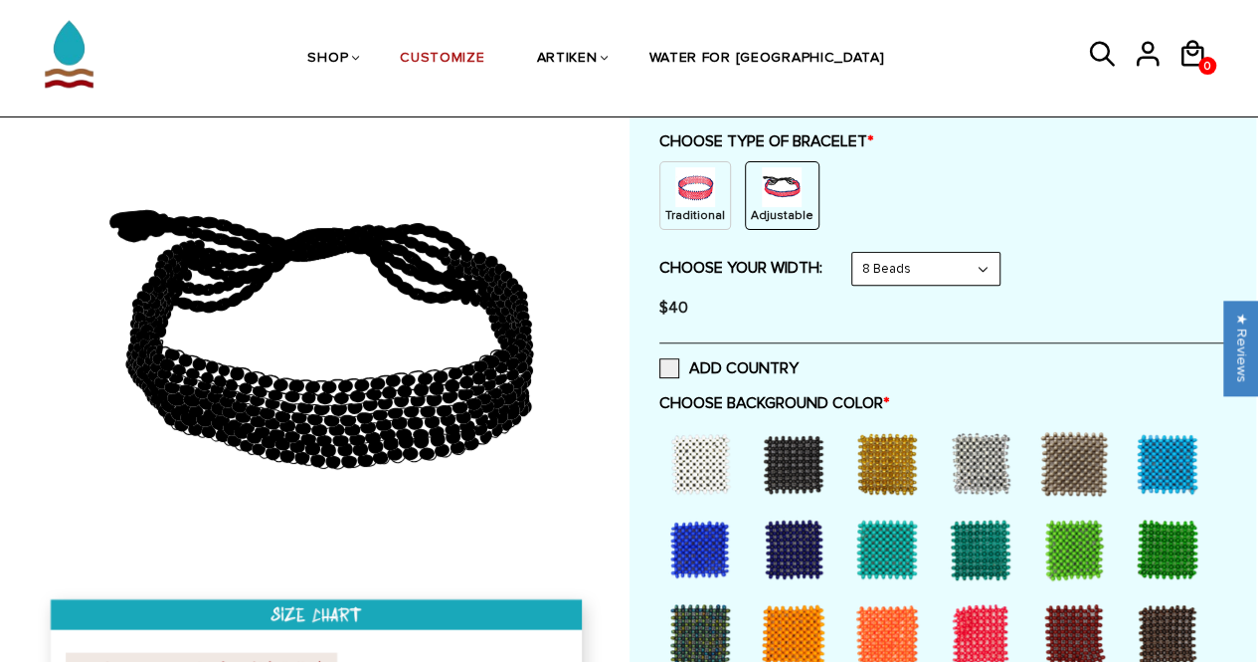
click at [971, 271] on select "8 Beads 6 Beads 10 Beads" at bounding box center [926, 269] width 147 height 32
click at [856, 253] on select "8 Beads 6 Beads 10 Beads" at bounding box center [926, 269] width 147 height 32
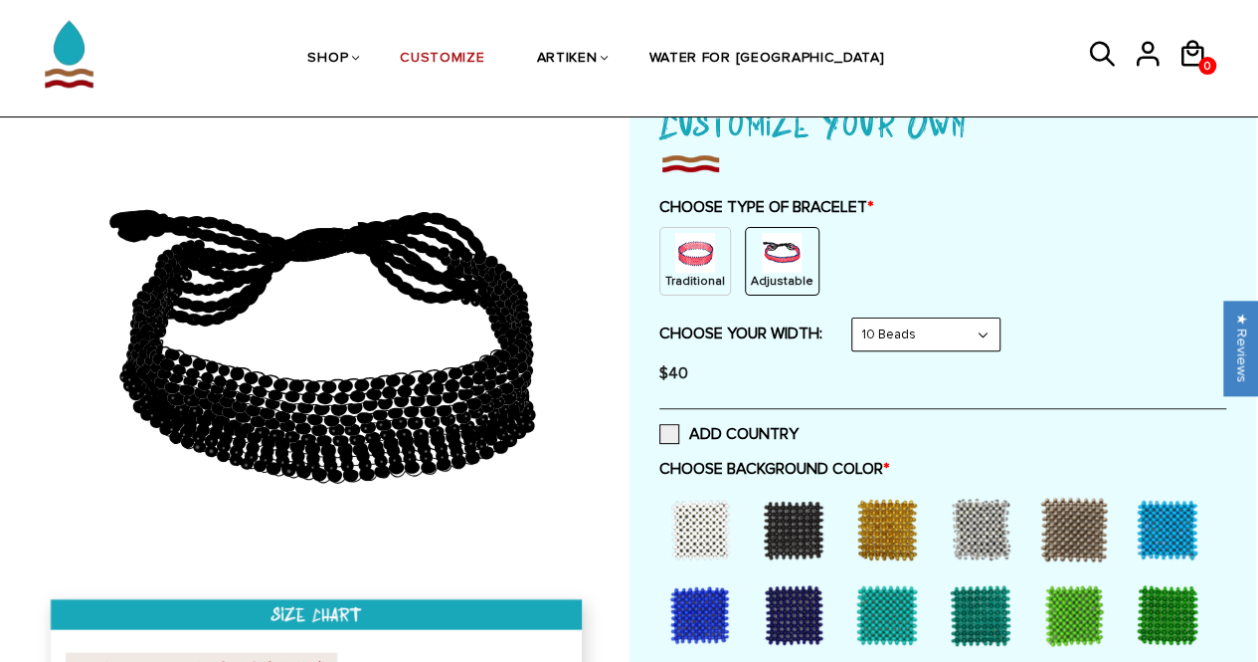
scroll to position [150, 0]
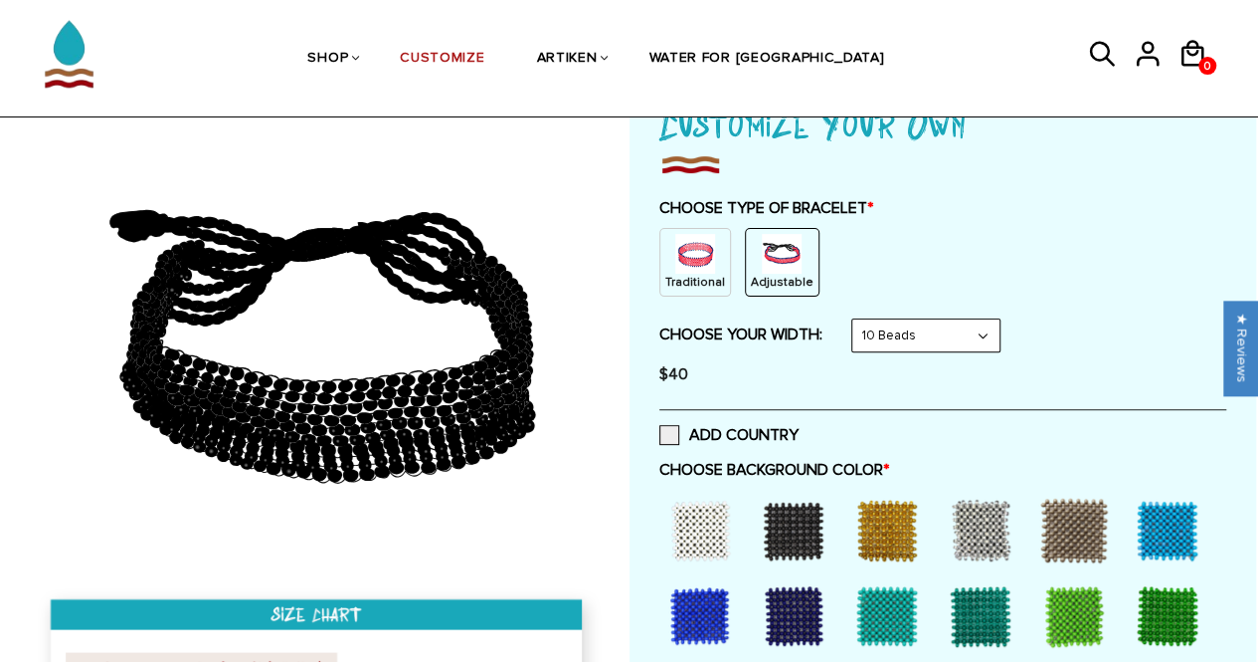
click at [682, 269] on img at bounding box center [695, 254] width 40 height 40
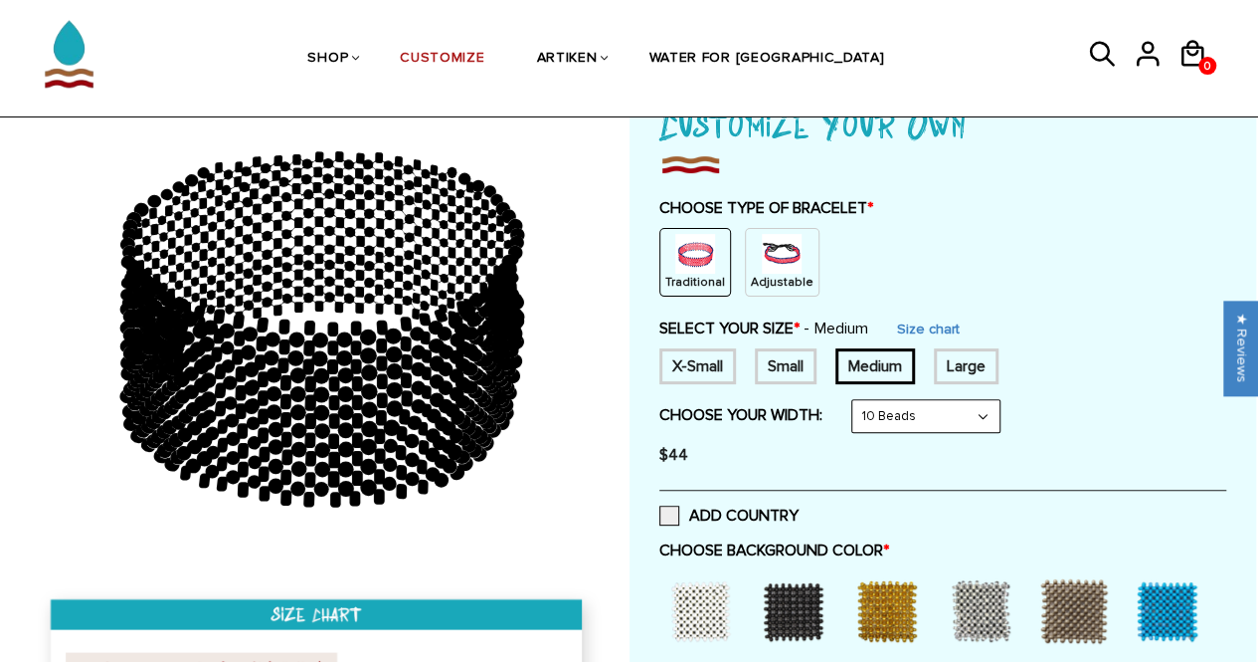
click at [948, 355] on div "Large" at bounding box center [966, 366] width 65 height 36
click at [892, 358] on div "Medium" at bounding box center [876, 366] width 80 height 36
click at [973, 419] on select "8 Beads 6 Beads 10 Beads" at bounding box center [926, 416] width 147 height 32
click at [856, 400] on select "8 Beads 6 Beads 10 Beads" at bounding box center [926, 416] width 147 height 32
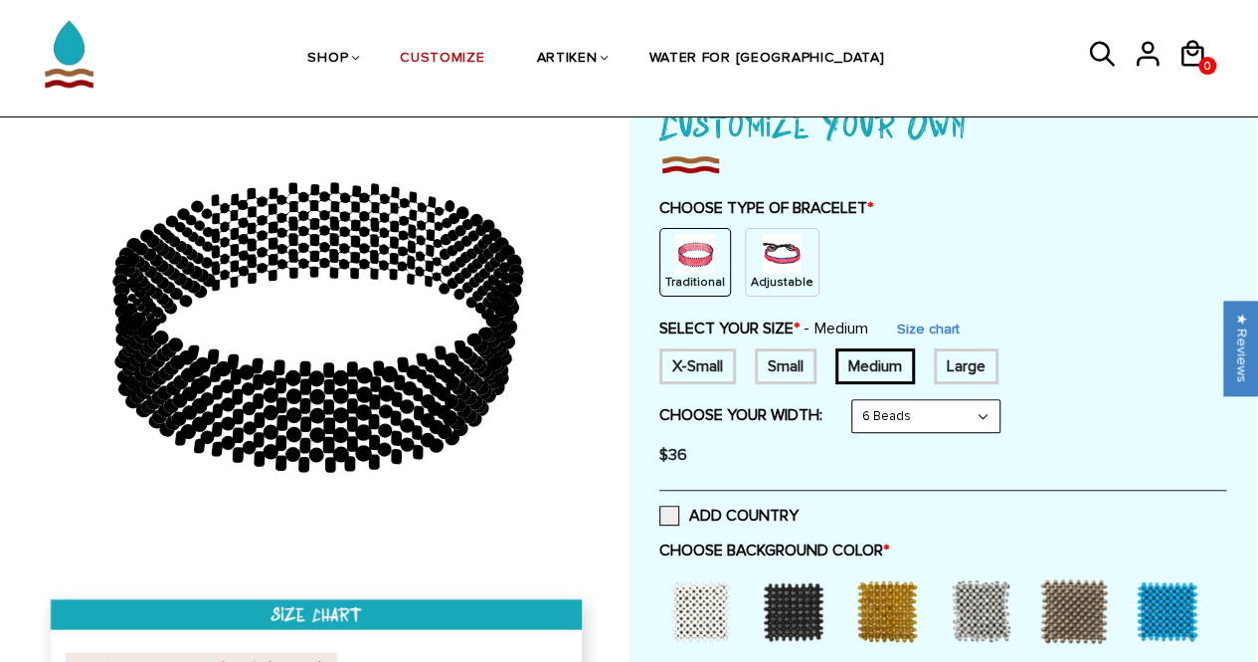
click at [923, 413] on select "8 Beads 6 Beads 10 Beads" at bounding box center [926, 416] width 147 height 32
select select "8-beads"
click at [856, 400] on select "8 Beads 6 Beads 10 Beads" at bounding box center [926, 416] width 147 height 32
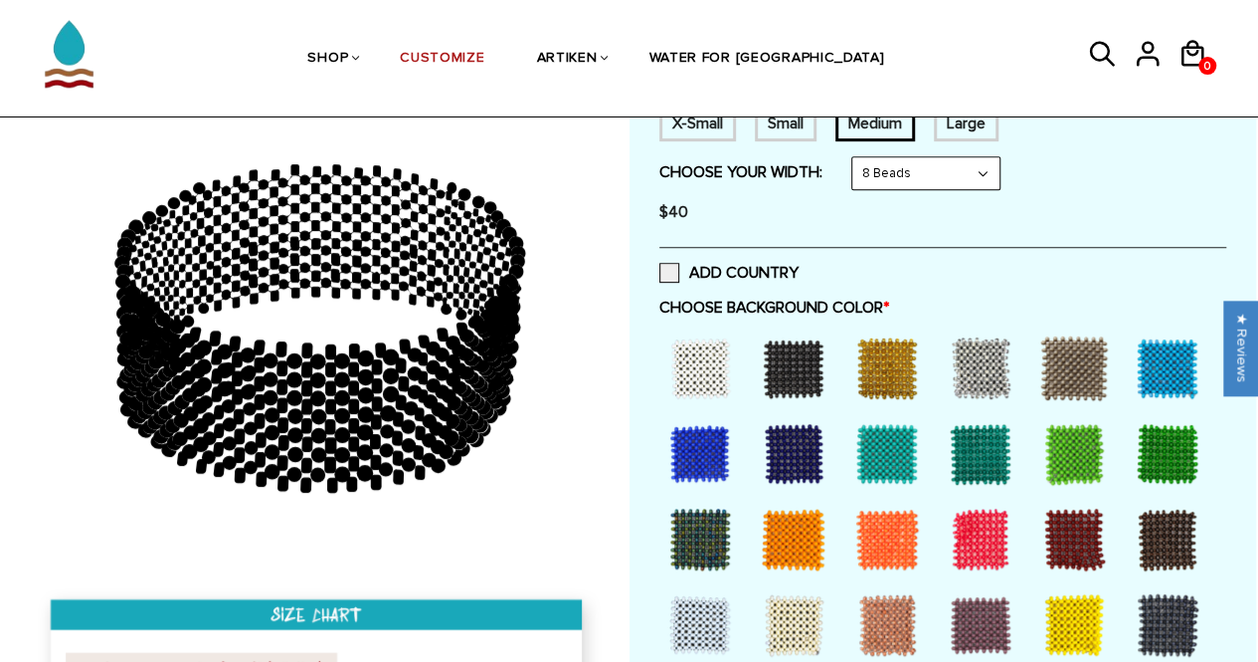
scroll to position [392, 0]
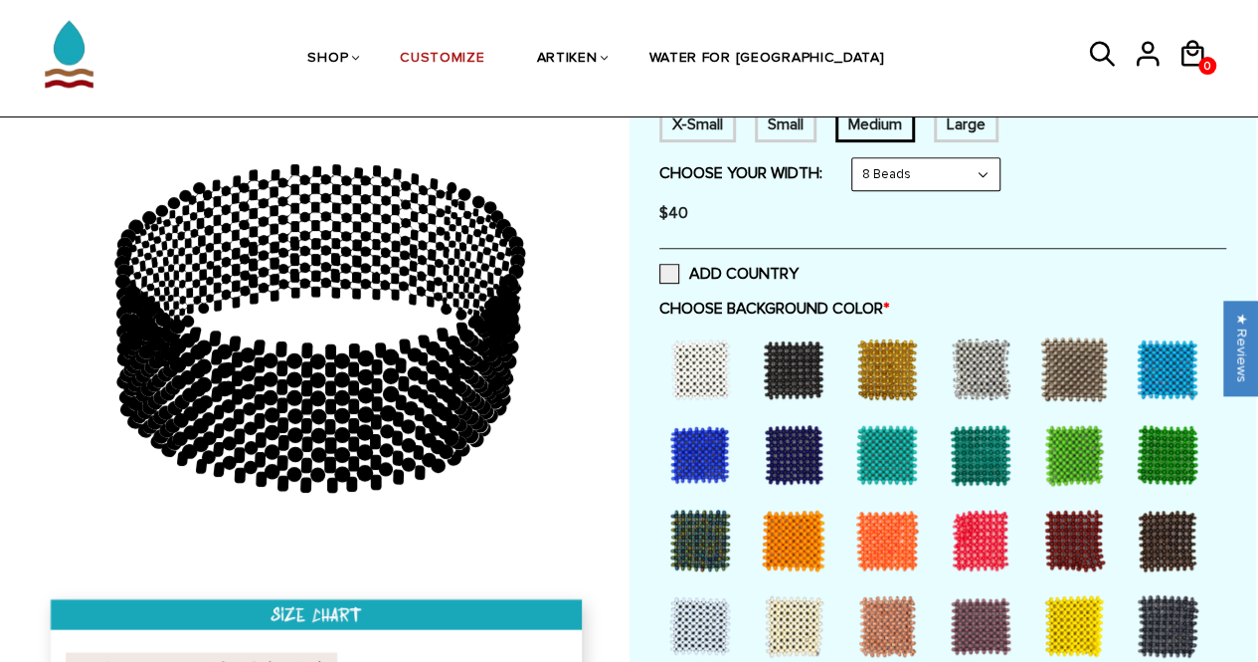
click at [706, 370] on div at bounding box center [701, 369] width 80 height 80
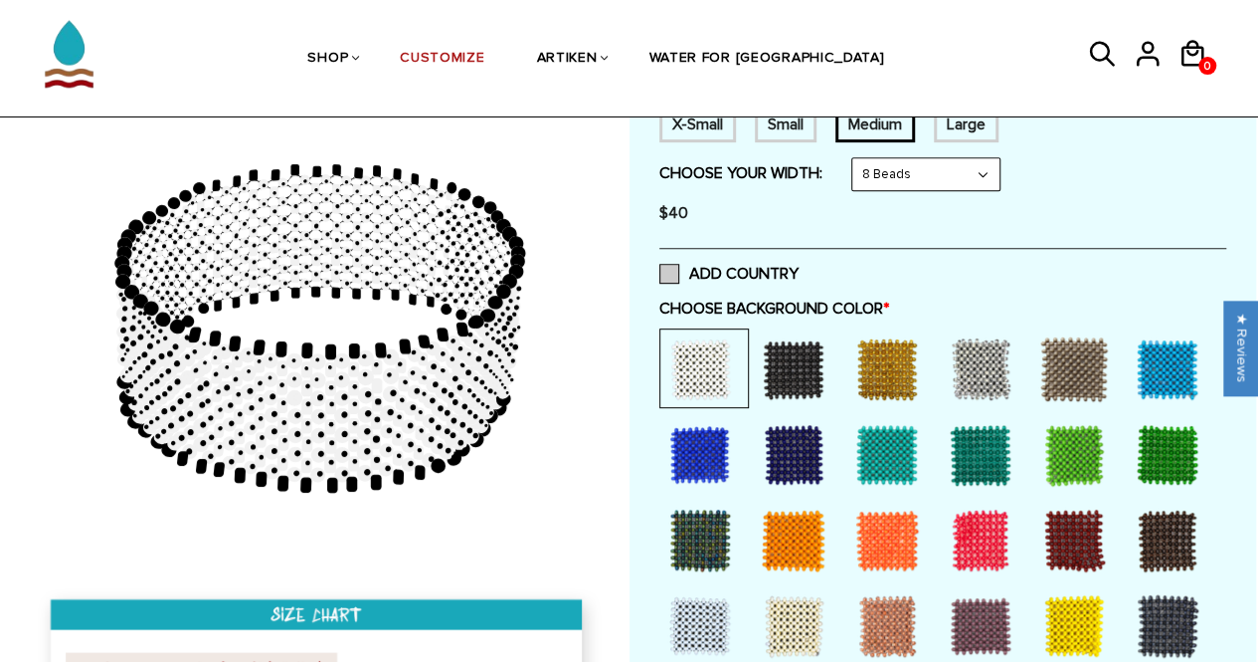
click at [663, 270] on span at bounding box center [670, 274] width 20 height 20
click at [799, 268] on input "ADD COUNTRY" at bounding box center [799, 268] width 0 height 0
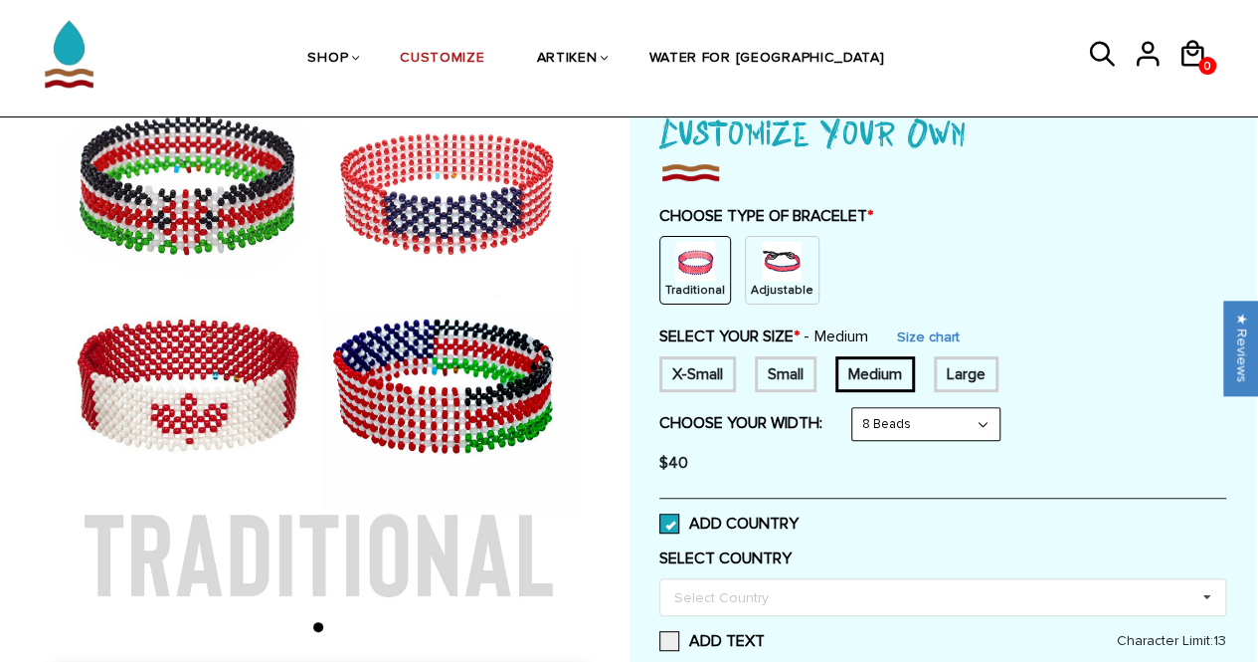
scroll to position [128, 0]
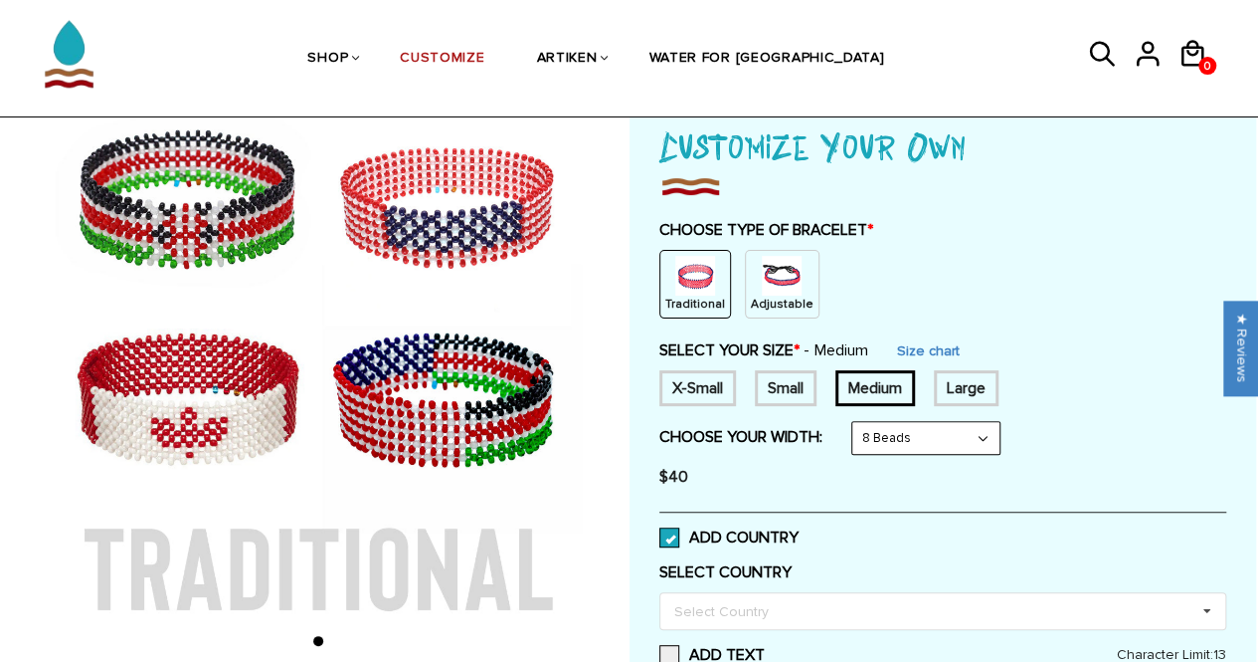
click at [764, 287] on img at bounding box center [782, 276] width 40 height 40
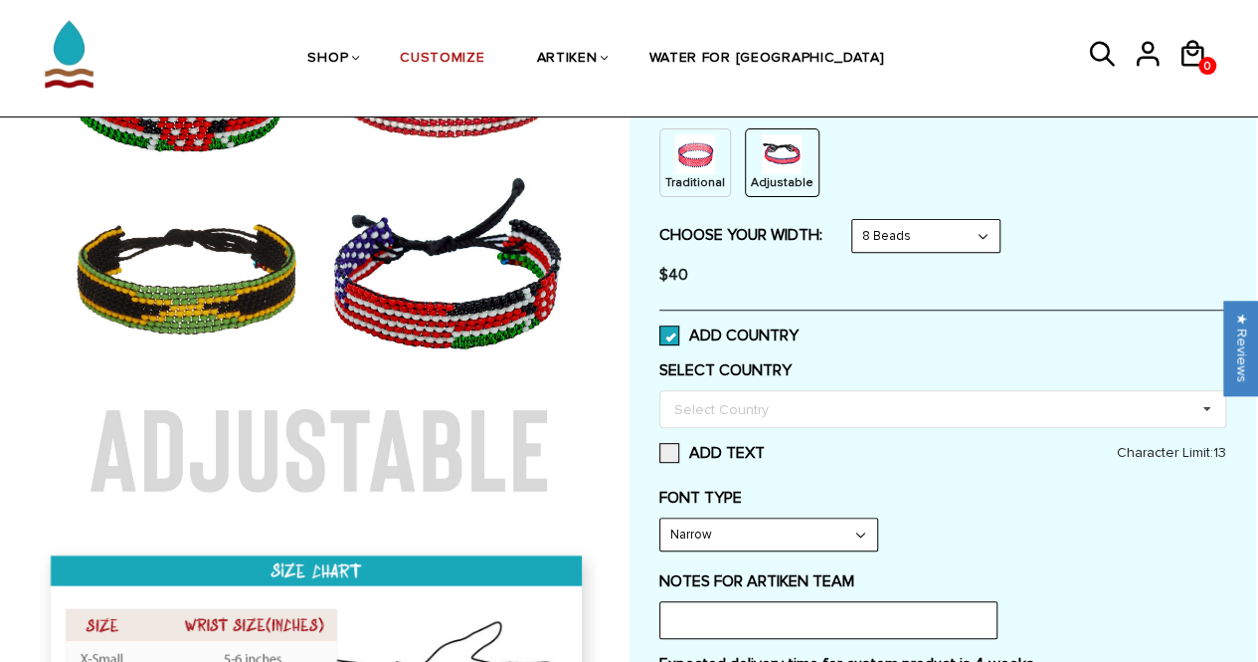
scroll to position [166, 0]
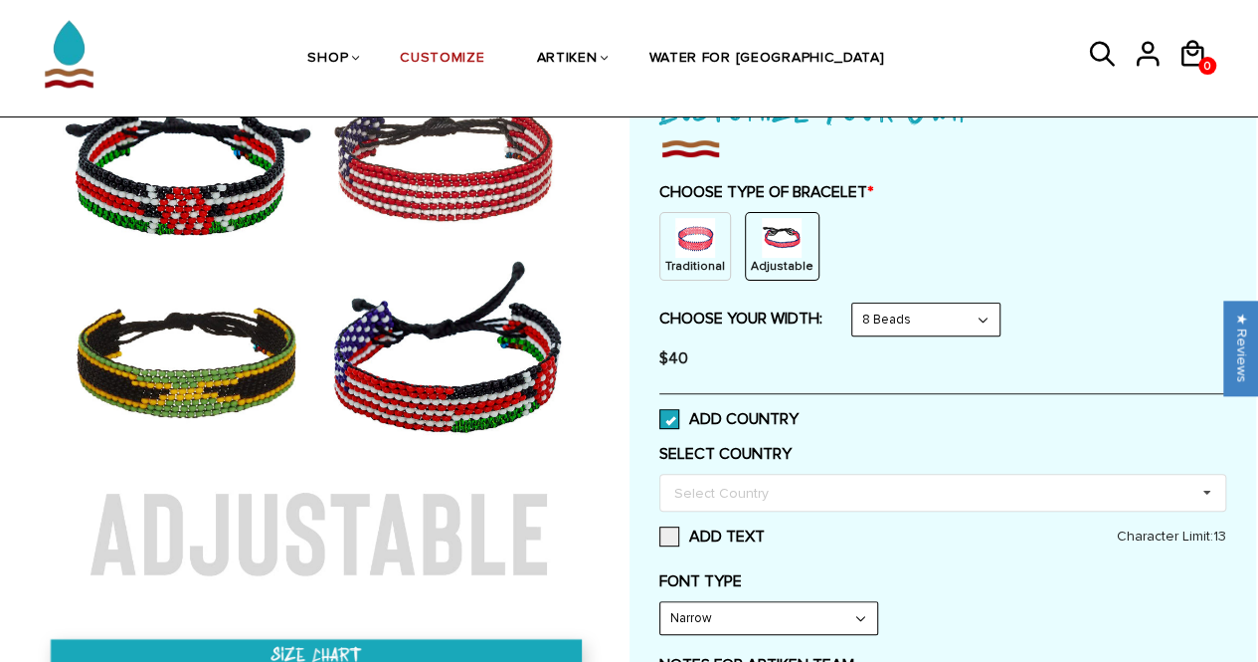
click at [670, 425] on span at bounding box center [670, 419] width 20 height 20
click at [799, 413] on input "ADD COUNTRY" at bounding box center [799, 413] width 0 height 0
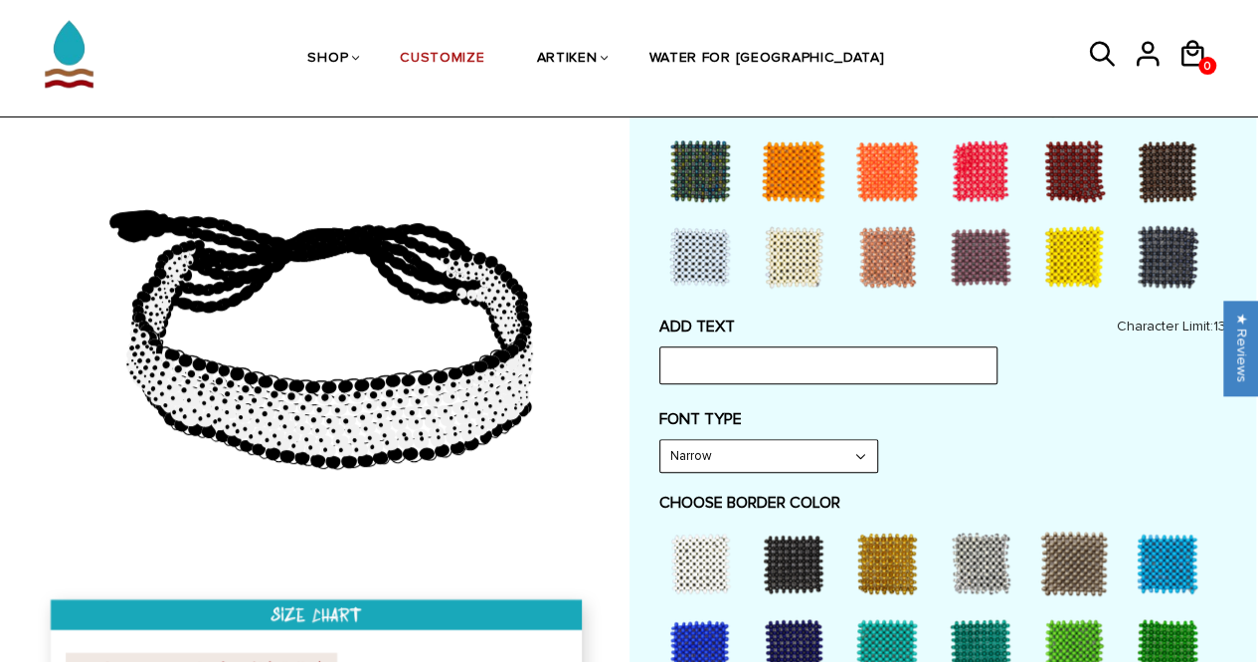
scroll to position [0, 0]
